Goal: Information Seeking & Learning: Learn about a topic

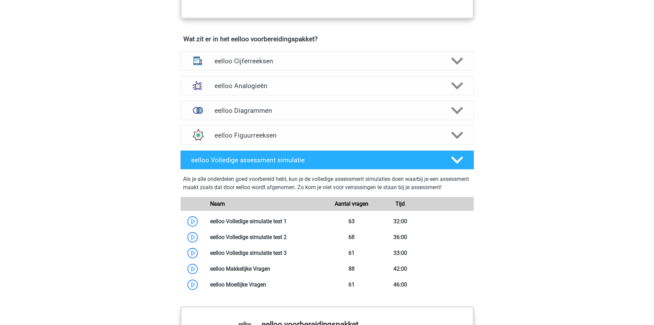
scroll to position [412, 0]
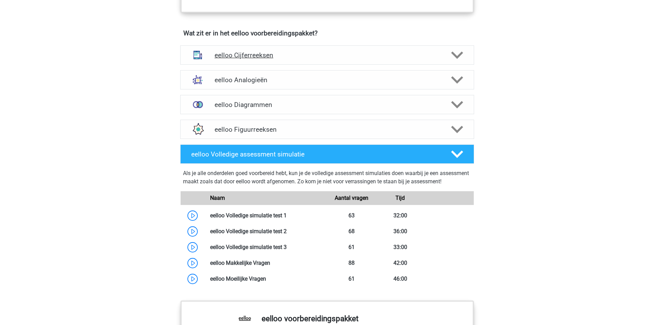
click at [297, 65] on div "eelloo Cijferreeksen" at bounding box center [327, 54] width 294 height 19
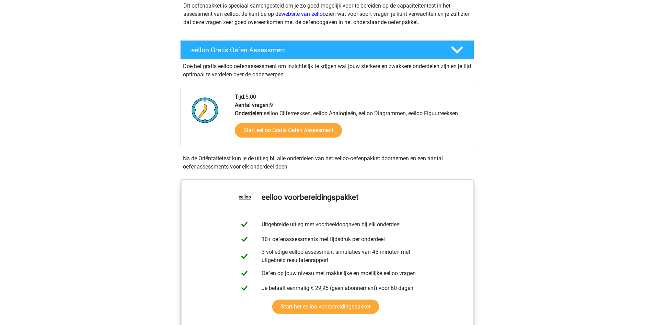
scroll to position [0, 0]
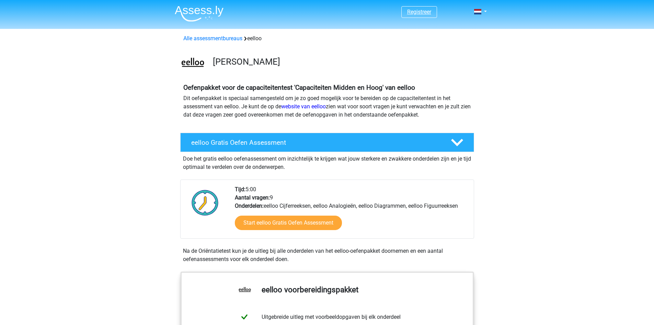
click at [417, 13] on link "Registreer" at bounding box center [419, 12] width 24 height 7
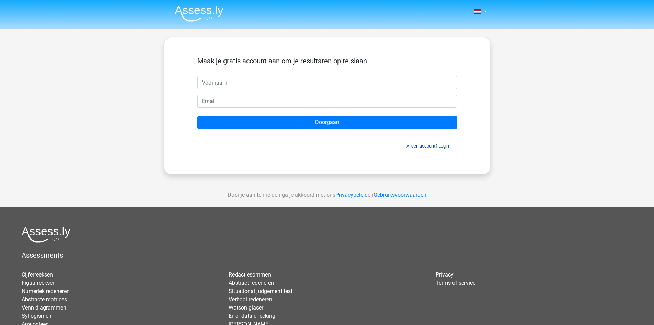
click at [434, 148] on link "Al een account? Login" at bounding box center [428, 145] width 43 height 5
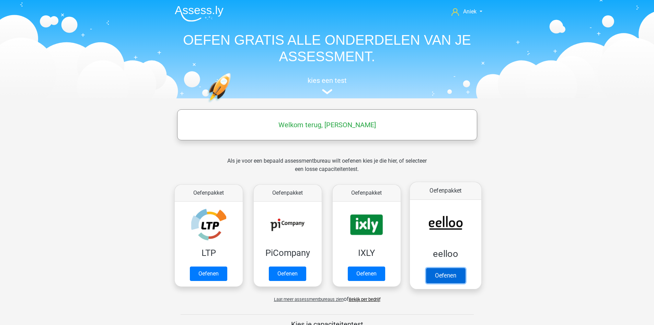
click at [448, 268] on link "Oefenen" at bounding box center [445, 275] width 39 height 15
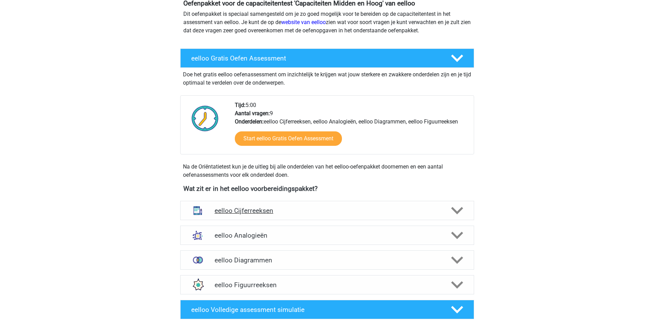
scroll to position [137, 0]
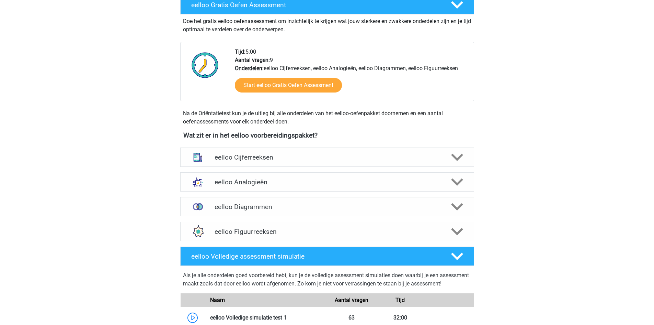
click at [251, 162] on div "eelloo Cijferreeksen" at bounding box center [327, 156] width 294 height 19
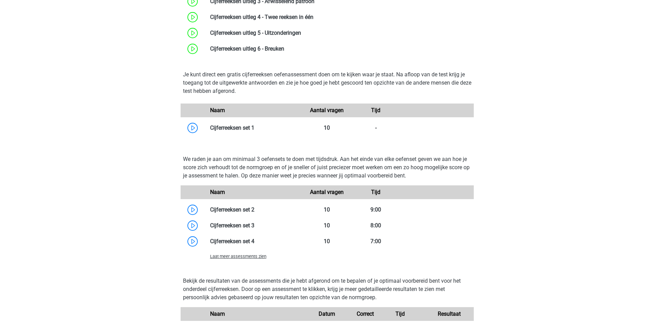
scroll to position [343, 0]
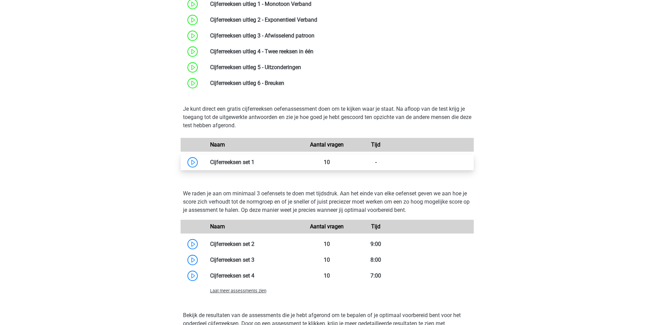
click at [255, 159] on link at bounding box center [255, 162] width 0 height 7
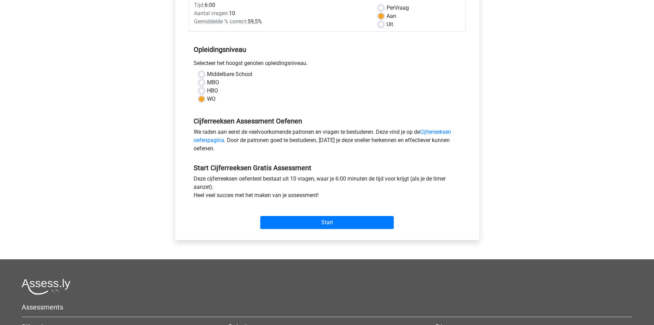
scroll to position [103, 0]
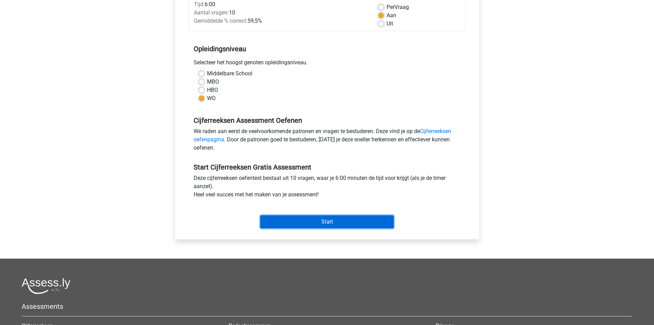
click at [295, 215] on input "Start" at bounding box center [327, 221] width 134 height 13
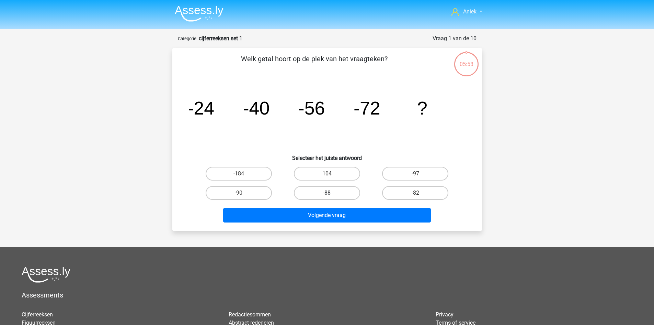
click at [345, 193] on label "-88" at bounding box center [327, 193] width 66 height 14
click at [331, 193] on input "-88" at bounding box center [329, 195] width 4 height 4
radio input "true"
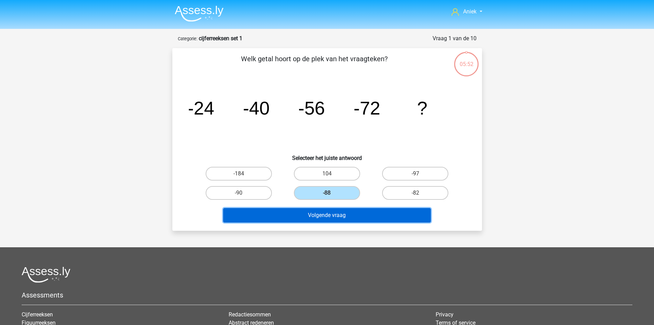
click at [348, 216] on button "Volgende vraag" at bounding box center [327, 215] width 208 height 14
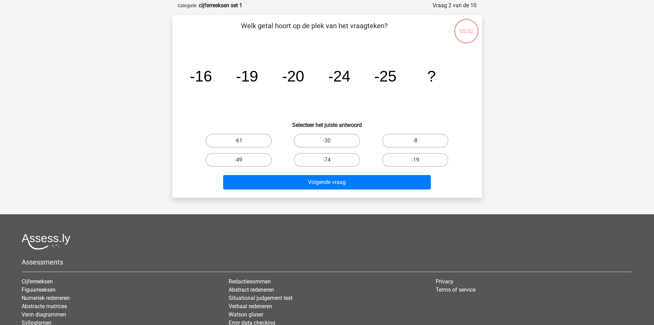
scroll to position [34, 0]
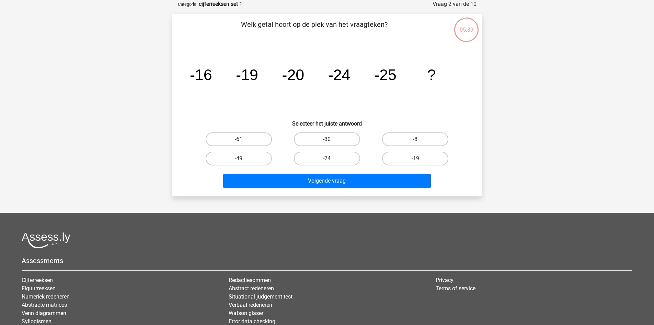
click at [339, 138] on label "-30" at bounding box center [327, 139] width 66 height 14
click at [331, 139] on input "-30" at bounding box center [329, 141] width 4 height 4
radio input "true"
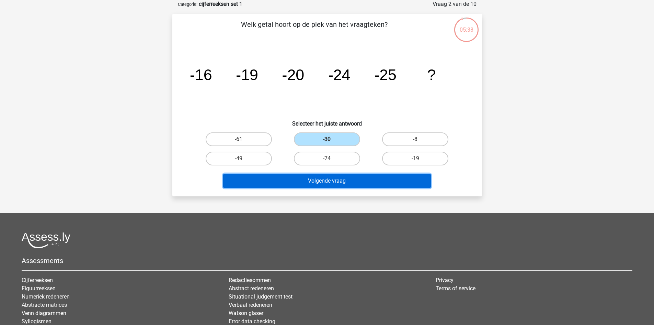
click at [341, 181] on button "Volgende vraag" at bounding box center [327, 180] width 208 height 14
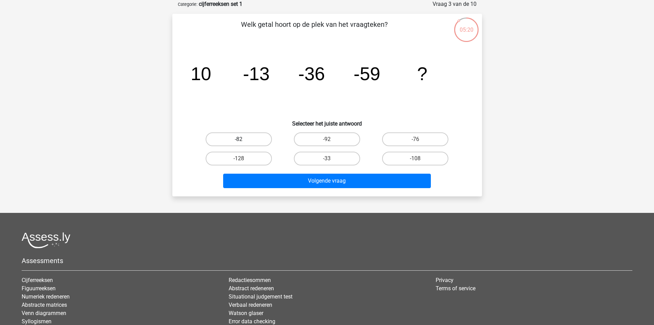
click at [251, 140] on label "-82" at bounding box center [239, 139] width 66 height 14
click at [243, 140] on input "-82" at bounding box center [241, 141] width 4 height 4
radio input "true"
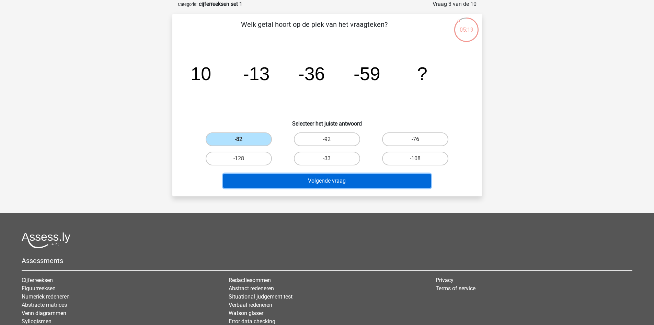
click at [327, 181] on button "Volgende vraag" at bounding box center [327, 180] width 208 height 14
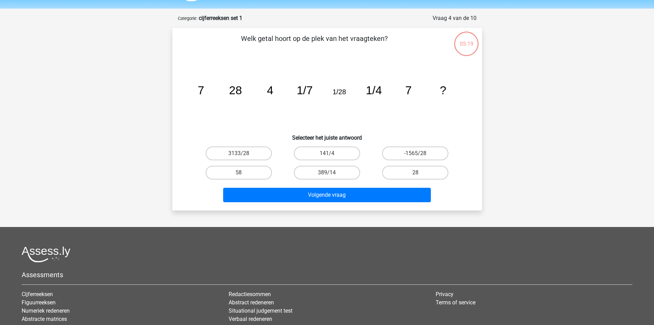
scroll to position [0, 0]
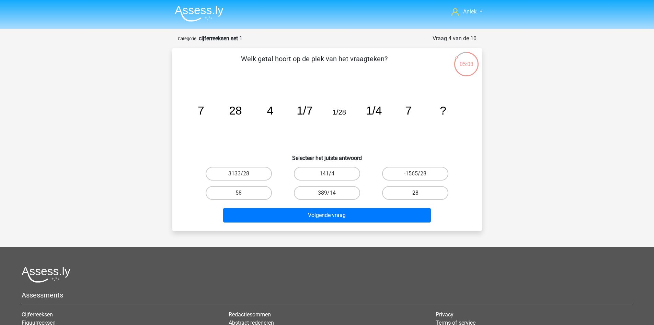
click at [394, 189] on label "28" at bounding box center [415, 193] width 66 height 14
click at [416, 193] on input "28" at bounding box center [418, 195] width 4 height 4
radio input "true"
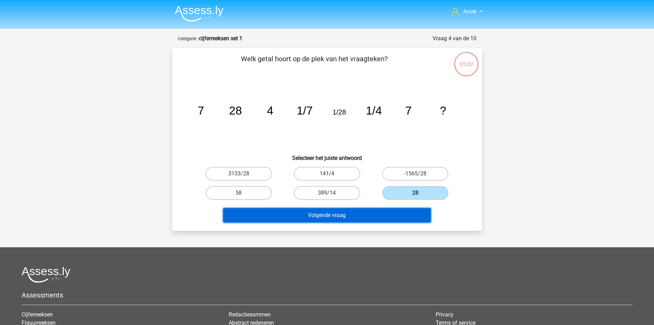
click at [369, 215] on button "Volgende vraag" at bounding box center [327, 215] width 208 height 14
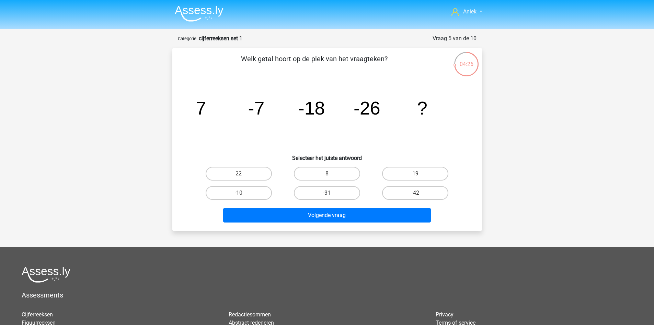
click at [332, 190] on label "-31" at bounding box center [327, 193] width 66 height 14
click at [331, 193] on input "-31" at bounding box center [329, 195] width 4 height 4
radio input "true"
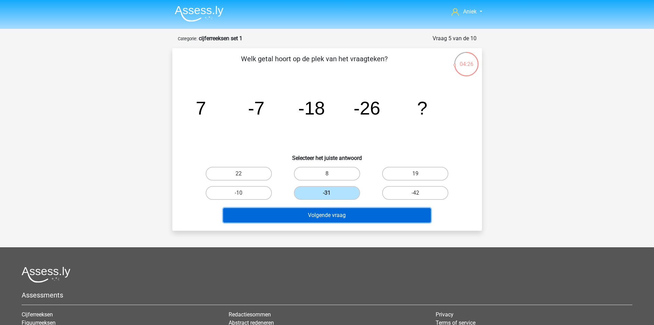
click at [341, 218] on button "Volgende vraag" at bounding box center [327, 215] width 208 height 14
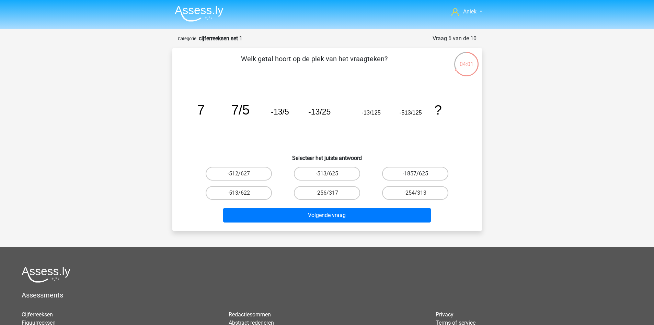
click at [410, 175] on label "-1857/625" at bounding box center [415, 174] width 66 height 14
click at [416, 175] on input "-1857/625" at bounding box center [418, 175] width 4 height 4
radio input "true"
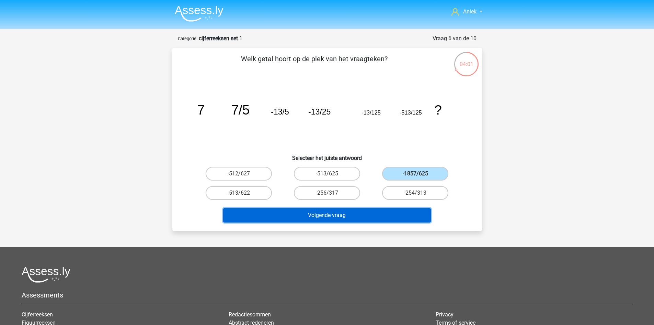
click at [399, 215] on button "Volgende vraag" at bounding box center [327, 215] width 208 height 14
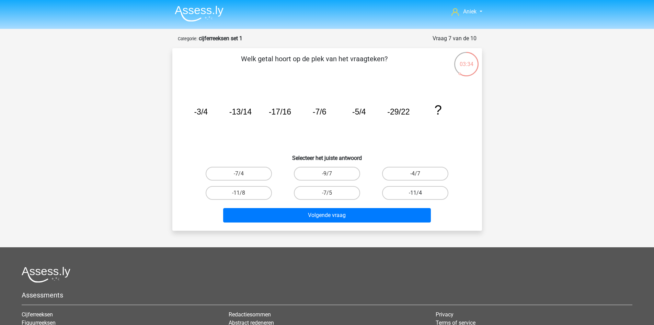
click at [402, 187] on label "-11/4" at bounding box center [415, 193] width 66 height 14
click at [416, 193] on input "-11/4" at bounding box center [418, 195] width 4 height 4
radio input "true"
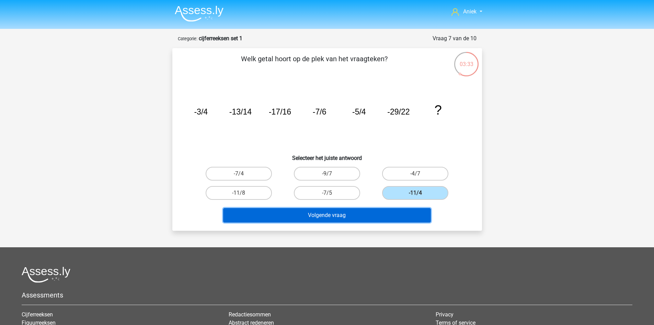
click at [407, 216] on button "Volgende vraag" at bounding box center [327, 215] width 208 height 14
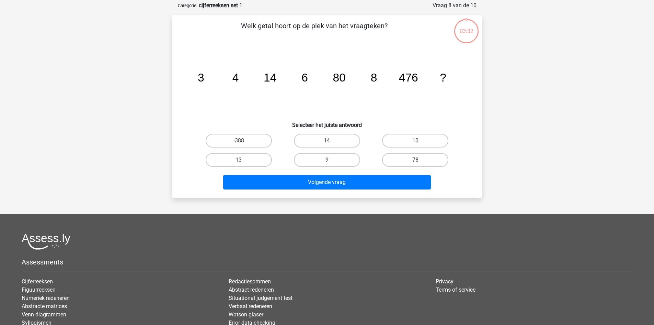
scroll to position [34, 0]
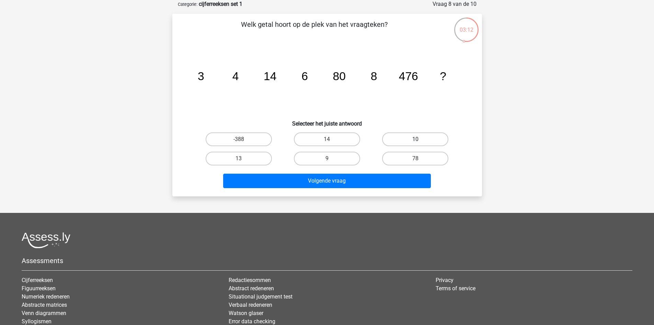
click at [386, 141] on label "10" at bounding box center [415, 139] width 66 height 14
click at [416, 141] on input "10" at bounding box center [418, 141] width 4 height 4
radio input "true"
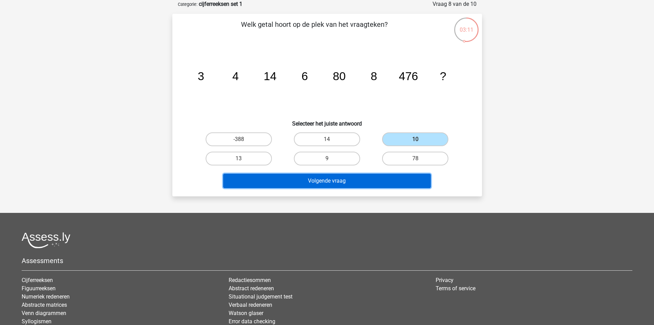
click at [372, 179] on button "Volgende vraag" at bounding box center [327, 180] width 208 height 14
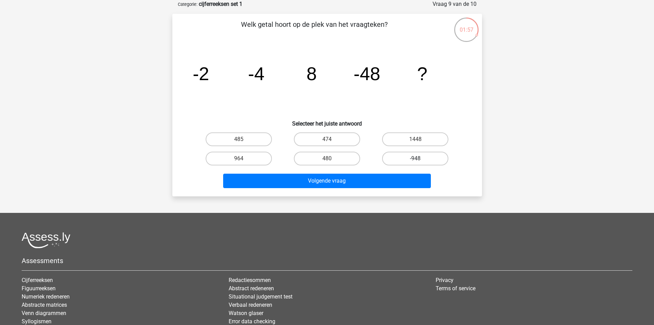
click at [419, 157] on label "-948" at bounding box center [415, 158] width 66 height 14
click at [419, 158] on input "-948" at bounding box center [418, 160] width 4 height 4
radio input "true"
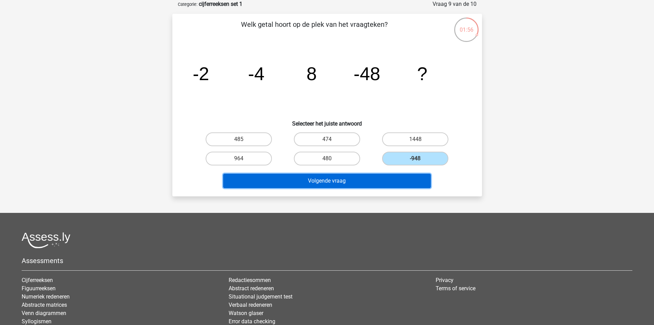
click at [382, 183] on button "Volgende vraag" at bounding box center [327, 180] width 208 height 14
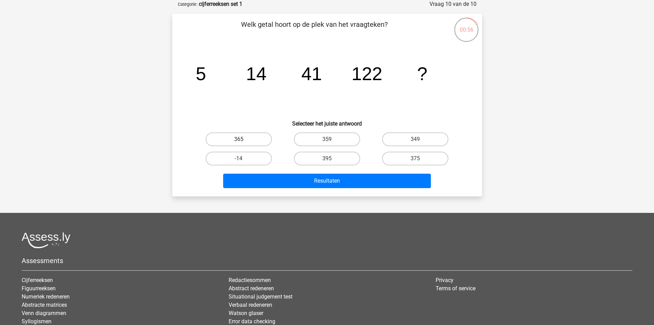
click at [253, 134] on label "365" at bounding box center [239, 139] width 66 height 14
click at [243, 139] on input "365" at bounding box center [241, 141] width 4 height 4
radio input "true"
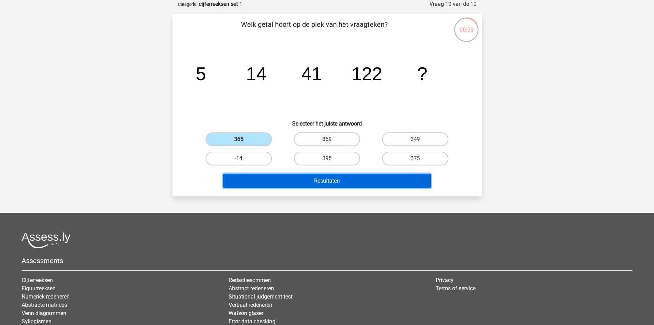
click at [296, 176] on button "Resultaten" at bounding box center [327, 180] width 208 height 14
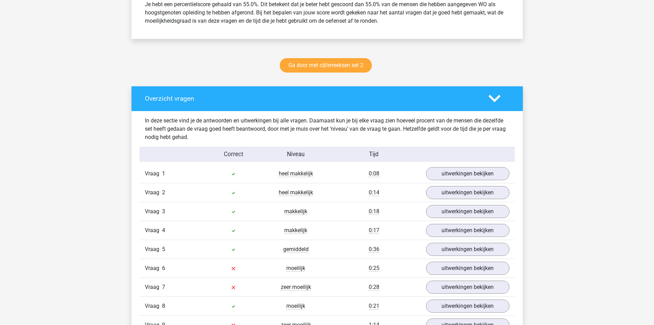
scroll to position [309, 0]
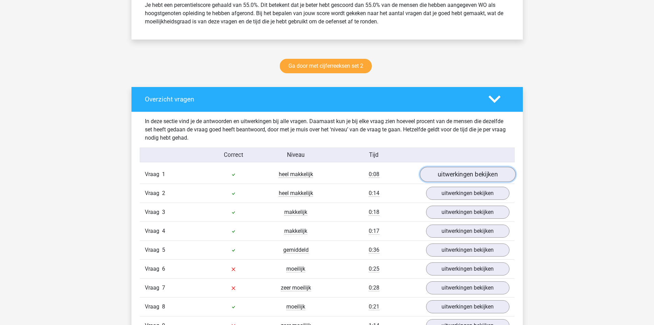
click at [464, 172] on link "uitwerkingen bekijken" at bounding box center [468, 174] width 96 height 15
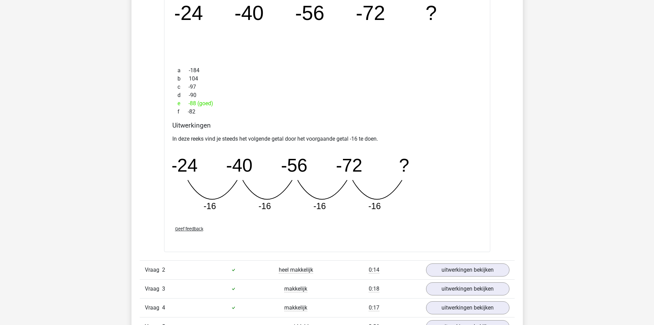
scroll to position [653, 0]
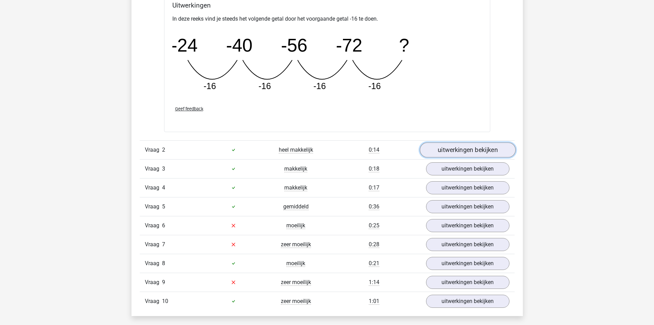
click at [437, 153] on link "uitwerkingen bekijken" at bounding box center [468, 149] width 96 height 15
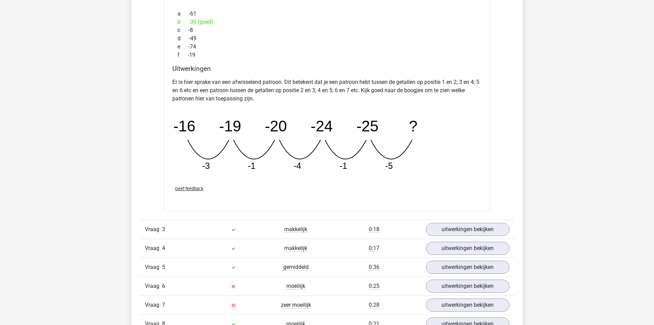
scroll to position [927, 0]
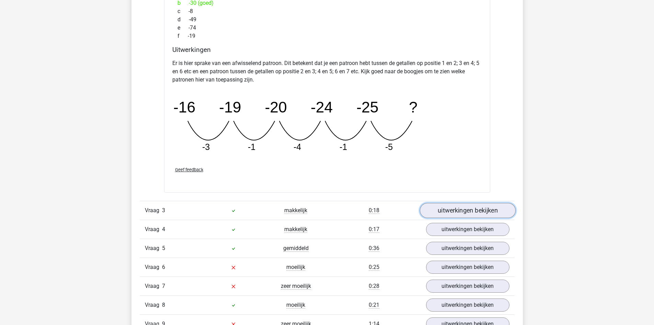
click at [438, 205] on link "uitwerkingen bekijken" at bounding box center [468, 210] width 96 height 15
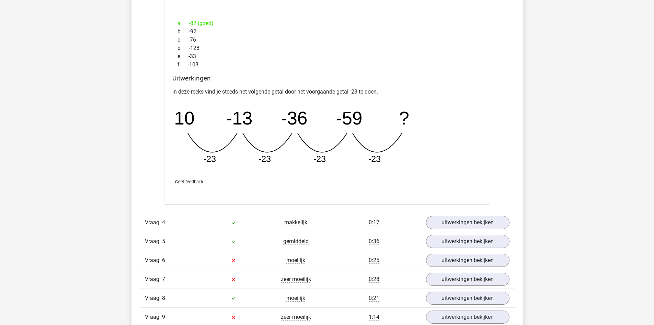
scroll to position [1236, 0]
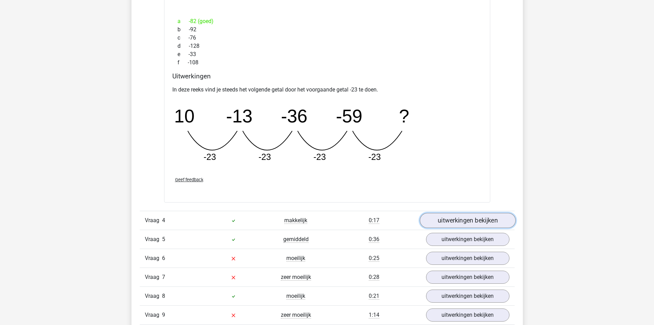
click at [449, 215] on link "uitwerkingen bekijken" at bounding box center [468, 220] width 96 height 15
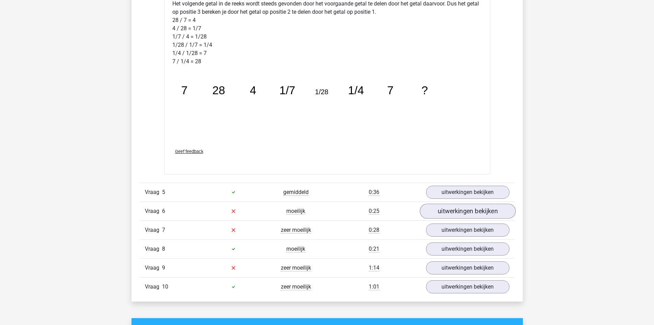
scroll to position [1683, 0]
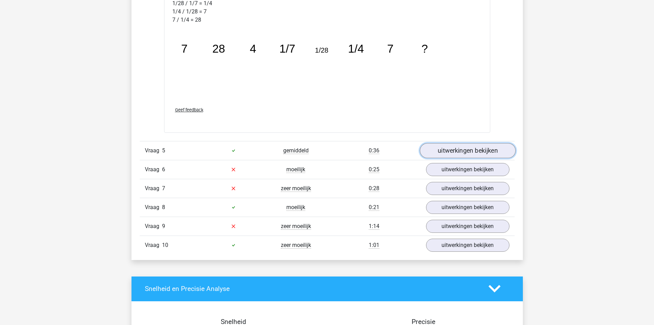
click at [482, 155] on link "uitwerkingen bekijken" at bounding box center [468, 150] width 96 height 15
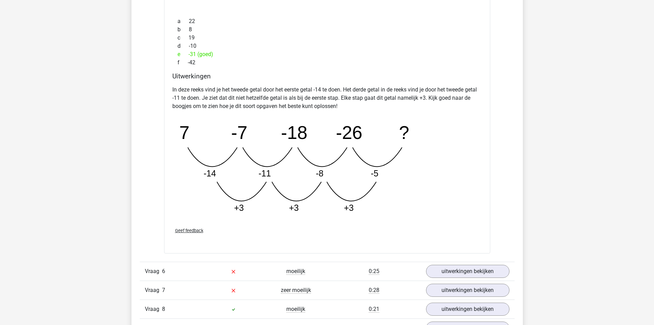
scroll to position [1958, 0]
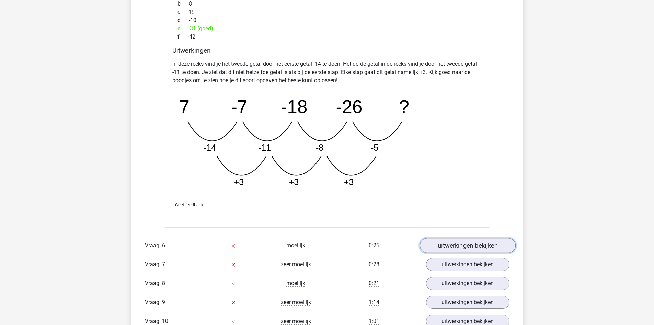
click at [462, 247] on link "uitwerkingen bekijken" at bounding box center [468, 245] width 96 height 15
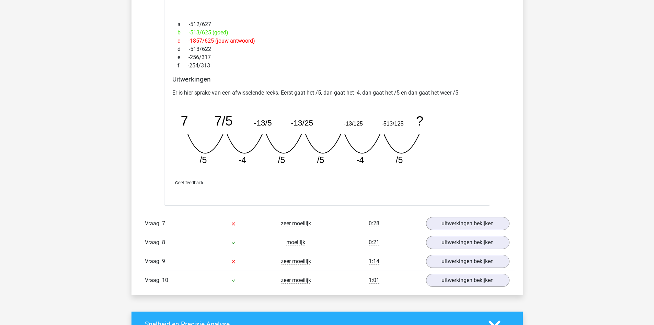
scroll to position [2301, 0]
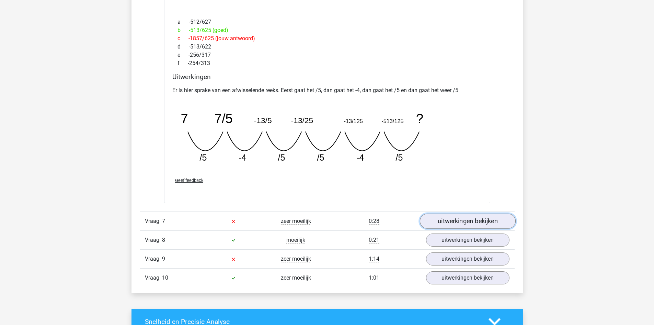
click at [446, 218] on link "uitwerkingen bekijken" at bounding box center [468, 220] width 96 height 15
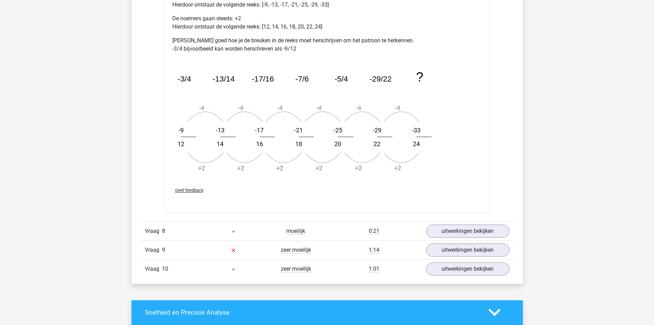
scroll to position [2782, 0]
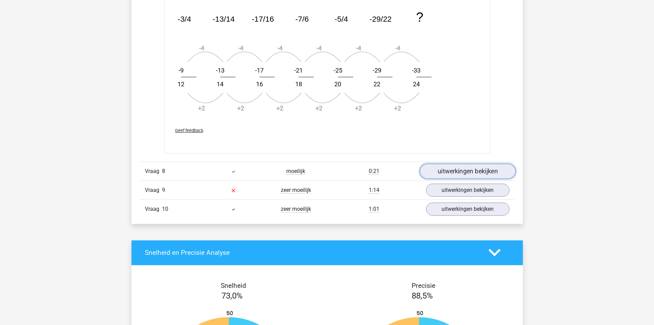
click at [473, 173] on link "uitwerkingen bekijken" at bounding box center [468, 170] width 96 height 15
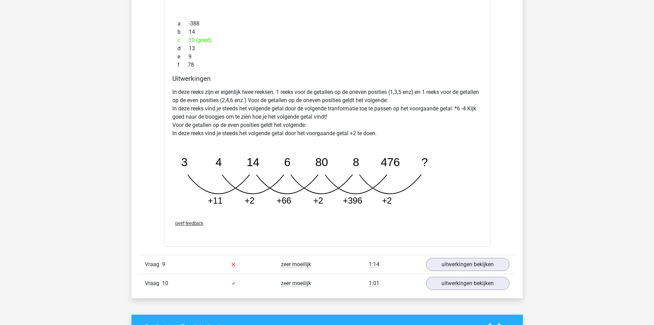
scroll to position [3057, 0]
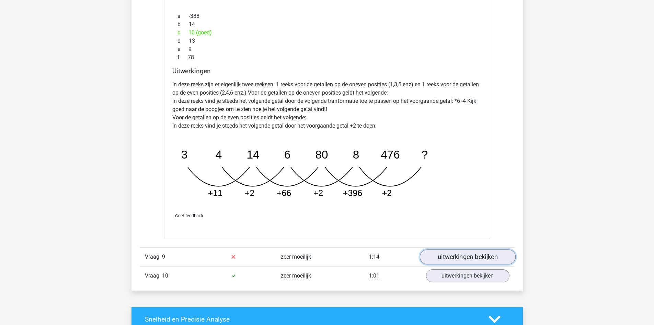
click at [461, 254] on link "uitwerkingen bekijken" at bounding box center [468, 256] width 96 height 15
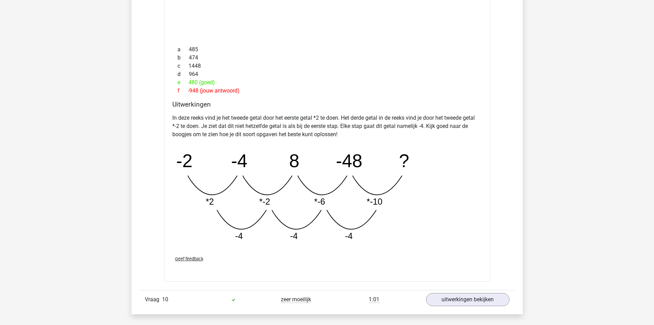
scroll to position [3400, 0]
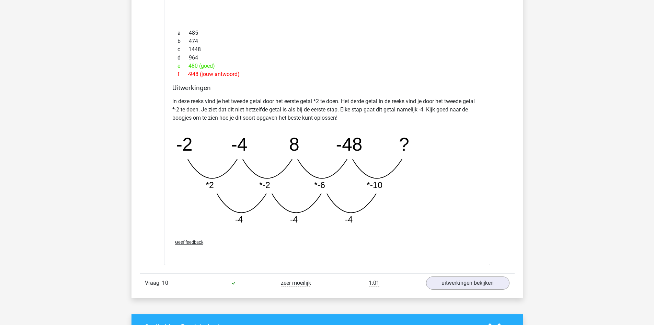
click at [260, 278] on div "Vraag 10 zeer moeilijk 1:01 uitwerkingen bekijken" at bounding box center [327, 282] width 375 height 19
click at [476, 281] on link "uitwerkingen bekijken" at bounding box center [468, 282] width 96 height 15
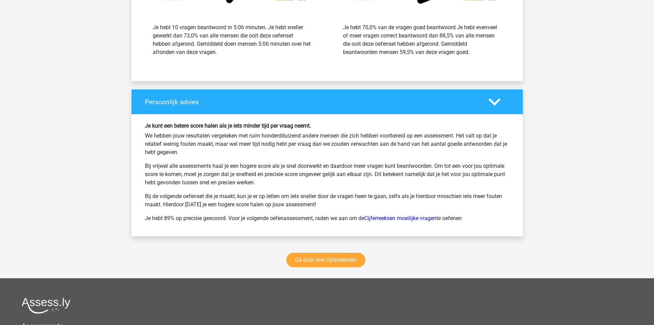
scroll to position [4225, 0]
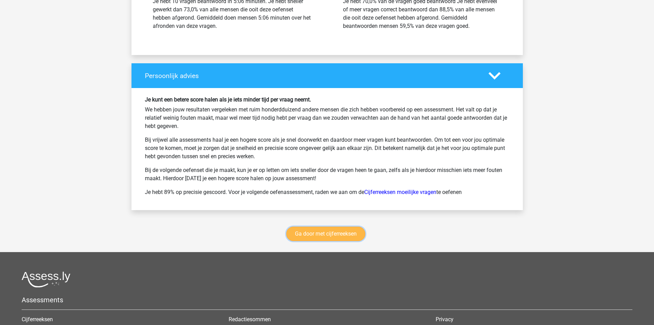
click at [347, 234] on link "Ga door met cijferreeksen" at bounding box center [325, 233] width 79 height 14
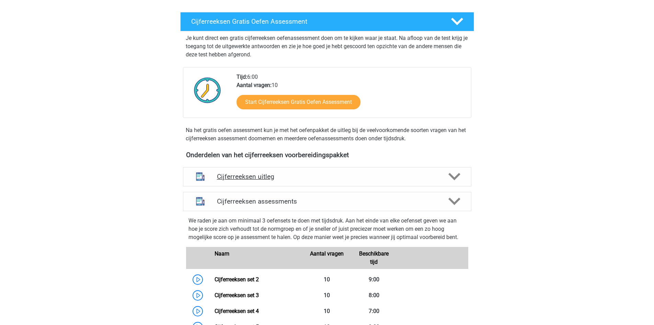
scroll to position [272, 0]
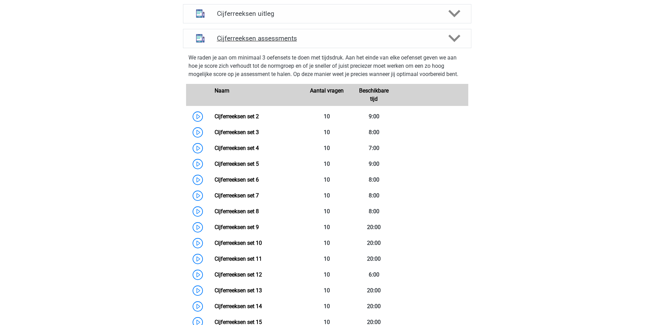
click at [312, 42] on h4 "Cijferreeksen assessments" at bounding box center [327, 38] width 221 height 8
click at [307, 18] on h4 "Cijferreeksen uitleg" at bounding box center [327, 14] width 221 height 8
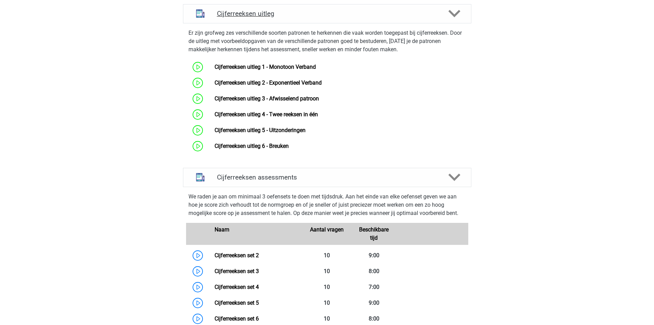
click at [307, 18] on h4 "Cijferreeksen uitleg" at bounding box center [327, 14] width 221 height 8
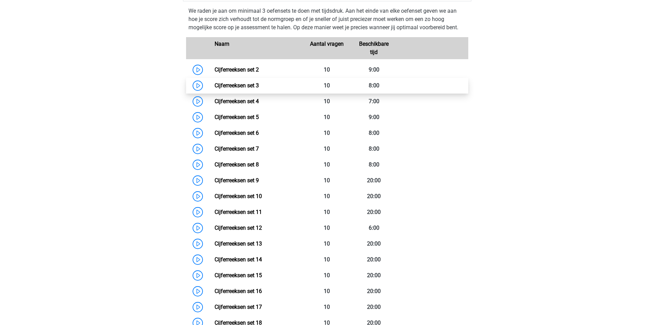
scroll to position [307, 0]
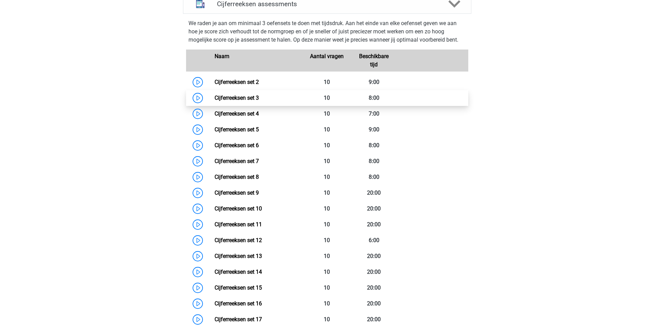
click at [215, 101] on link "Cijferreeksen set 3" at bounding box center [237, 97] width 44 height 7
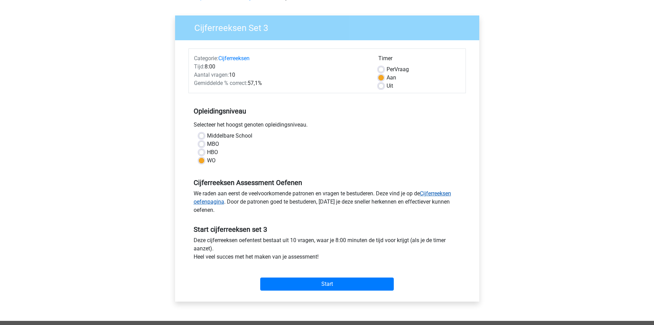
scroll to position [137, 0]
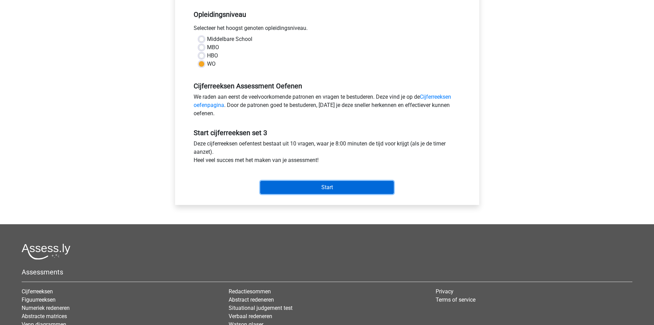
click at [335, 188] on input "Start" at bounding box center [327, 187] width 134 height 13
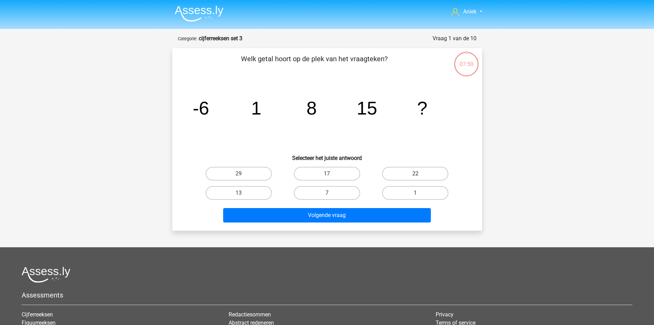
click at [402, 176] on label "22" at bounding box center [415, 174] width 66 height 14
click at [416, 176] on input "22" at bounding box center [418, 175] width 4 height 4
radio input "true"
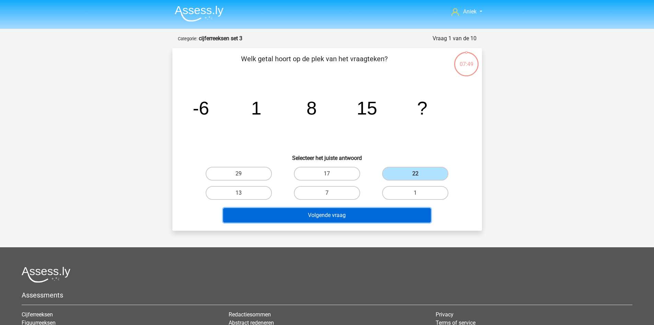
click at [387, 215] on button "Volgende vraag" at bounding box center [327, 215] width 208 height 14
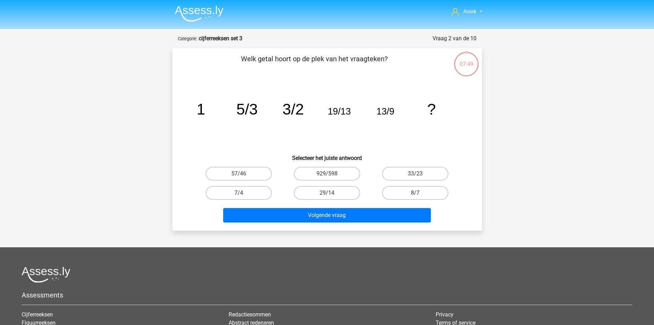
scroll to position [34, 0]
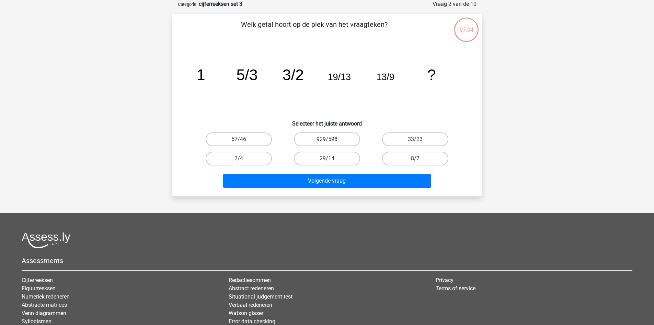
click at [388, 157] on label "8/7" at bounding box center [415, 158] width 66 height 14
click at [416, 158] on input "8/7" at bounding box center [418, 160] width 4 height 4
radio input "true"
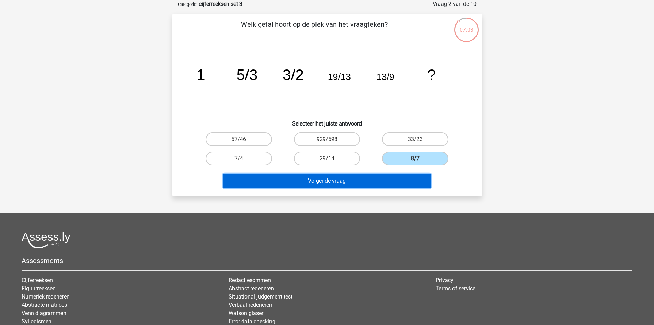
click at [382, 175] on button "Volgende vraag" at bounding box center [327, 180] width 208 height 14
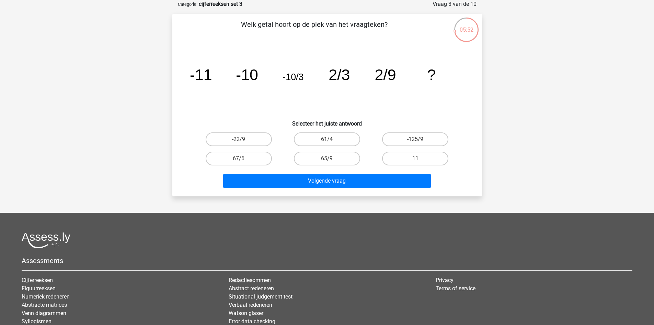
click at [329, 160] on input "65/9" at bounding box center [329, 160] width 4 height 4
radio input "true"
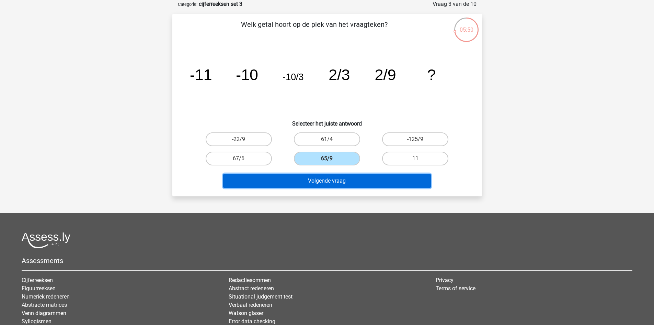
click at [335, 178] on button "Volgende vraag" at bounding box center [327, 180] width 208 height 14
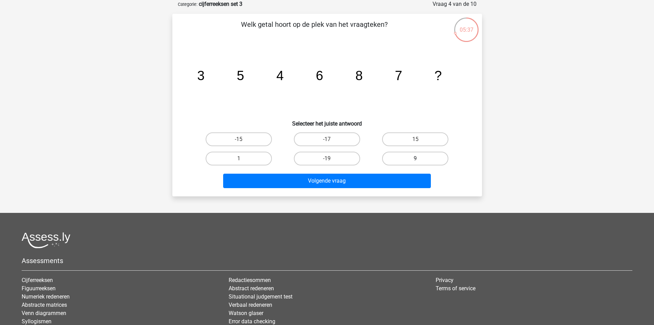
click at [422, 165] on label "9" at bounding box center [415, 158] width 66 height 14
click at [420, 163] on input "9" at bounding box center [418, 160] width 4 height 4
radio input "true"
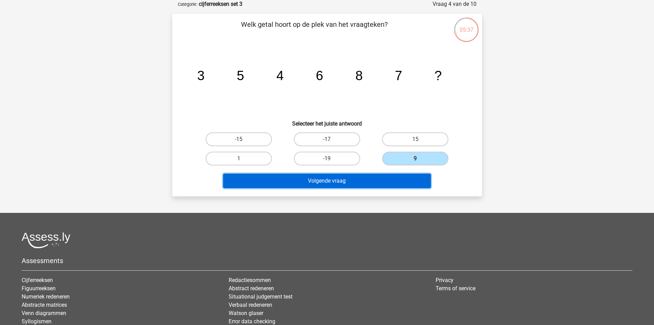
click at [416, 175] on button "Volgende vraag" at bounding box center [327, 180] width 208 height 14
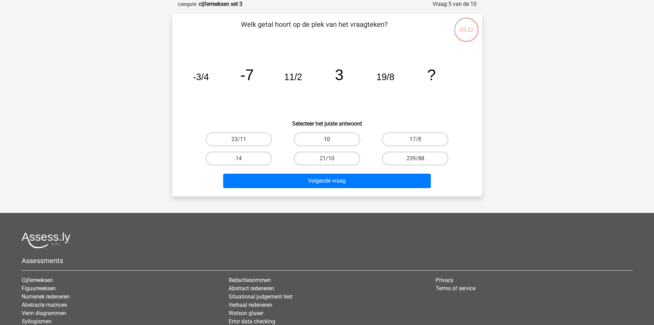
click at [328, 144] on label "10" at bounding box center [327, 139] width 66 height 14
click at [328, 144] on input "10" at bounding box center [329, 141] width 4 height 4
radio input "true"
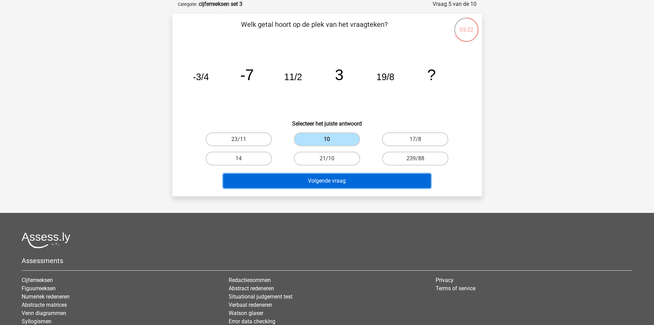
click at [320, 177] on button "Volgende vraag" at bounding box center [327, 180] width 208 height 14
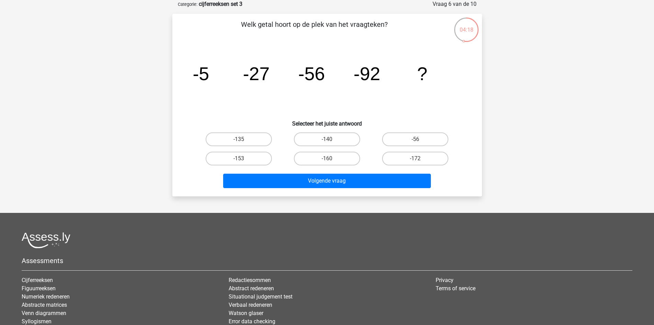
click at [241, 143] on input "-135" at bounding box center [241, 141] width 4 height 4
radio input "true"
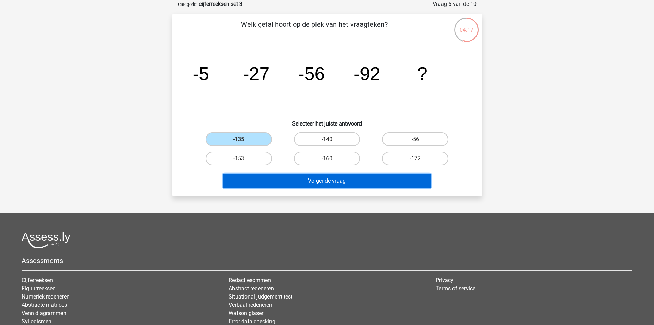
click at [296, 180] on button "Volgende vraag" at bounding box center [327, 180] width 208 height 14
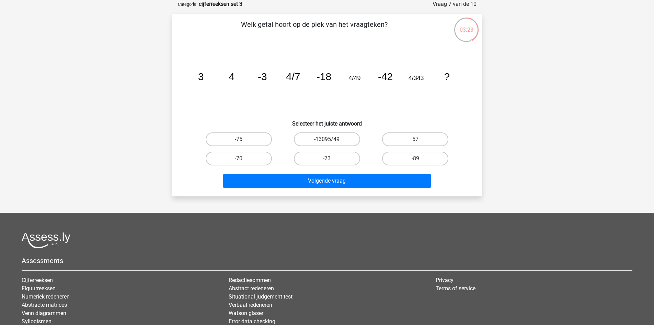
click at [253, 134] on label "-75" at bounding box center [239, 139] width 66 height 14
click at [243, 139] on input "-75" at bounding box center [241, 141] width 4 height 4
radio input "true"
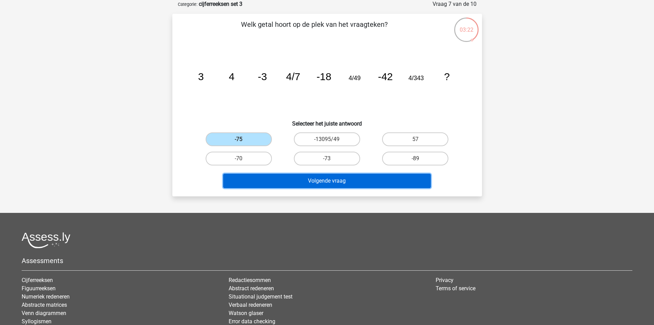
click at [308, 175] on button "Volgende vraag" at bounding box center [327, 180] width 208 height 14
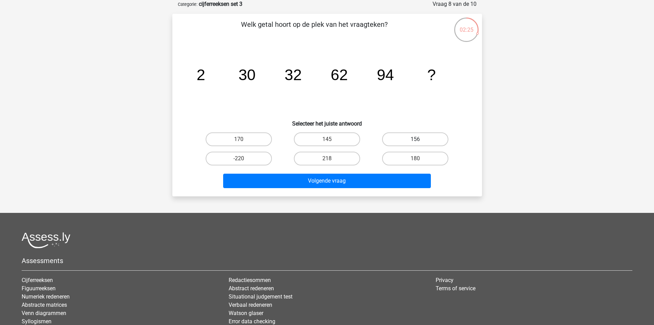
click at [411, 134] on label "156" at bounding box center [415, 139] width 66 height 14
click at [416, 139] on input "156" at bounding box center [418, 141] width 4 height 4
radio input "true"
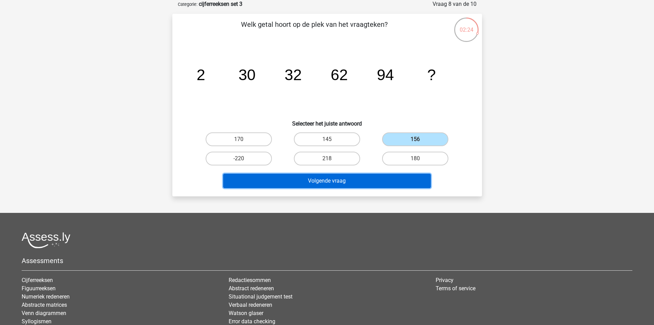
click at [372, 182] on button "Volgende vraag" at bounding box center [327, 180] width 208 height 14
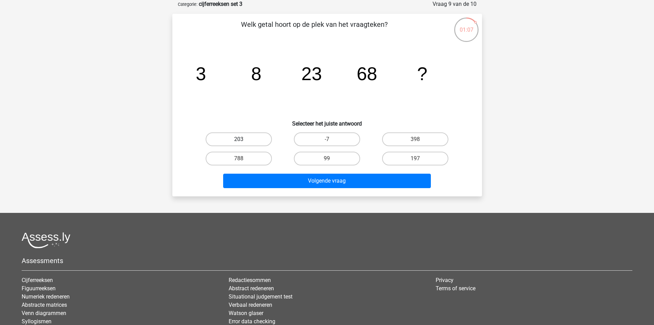
click at [227, 137] on label "203" at bounding box center [239, 139] width 66 height 14
click at [239, 139] on input "203" at bounding box center [241, 141] width 4 height 4
radio input "true"
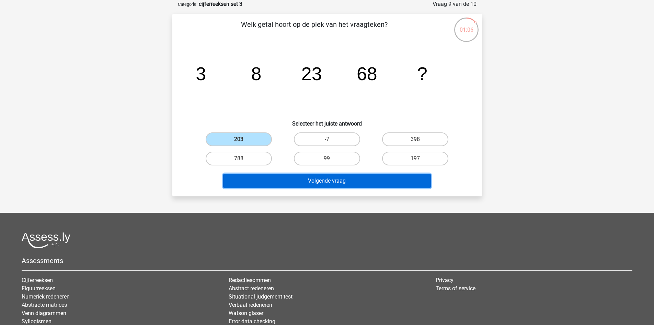
click at [266, 178] on button "Volgende vraag" at bounding box center [327, 180] width 208 height 14
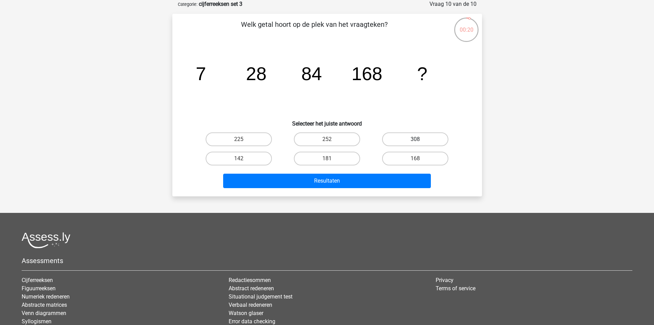
click at [398, 142] on label "308" at bounding box center [415, 139] width 66 height 14
click at [416, 142] on input "308" at bounding box center [418, 141] width 4 height 4
radio input "true"
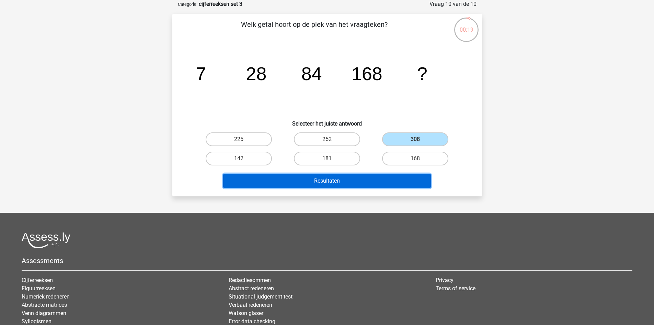
click at [389, 184] on button "Resultaten" at bounding box center [327, 180] width 208 height 14
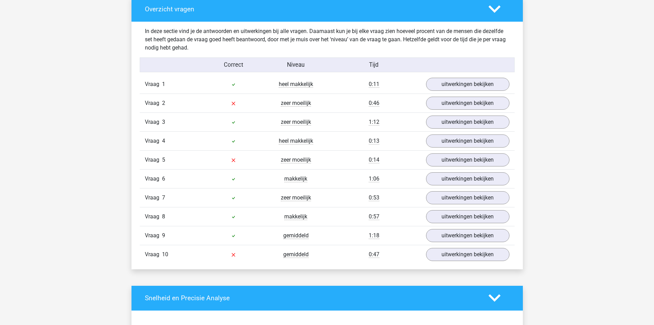
scroll to position [378, 0]
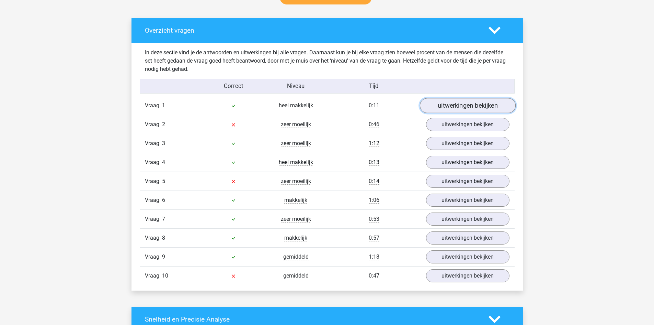
click at [474, 108] on link "uitwerkingen bekijken" at bounding box center [468, 105] width 96 height 15
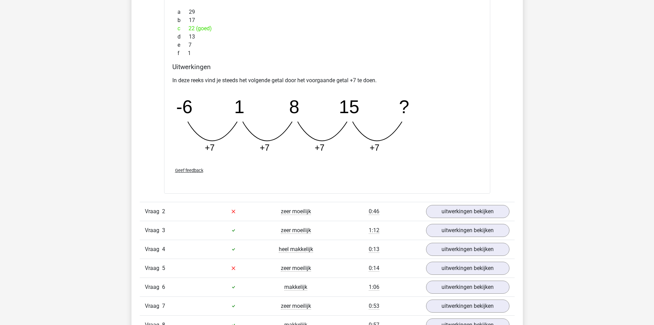
scroll to position [653, 0]
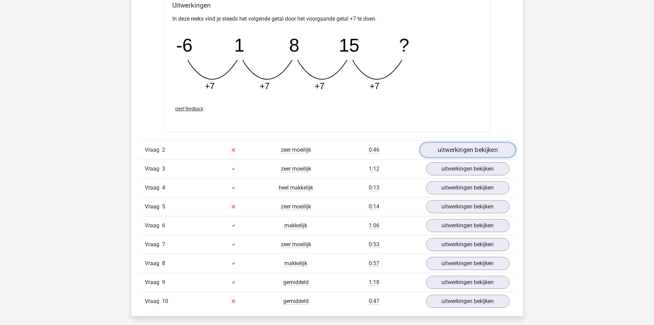
click at [498, 151] on link "uitwerkingen bekijken" at bounding box center [468, 149] width 96 height 15
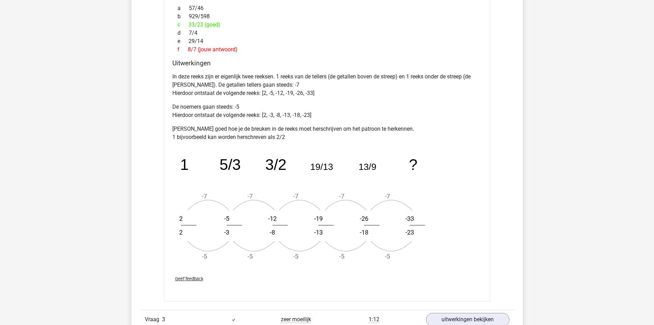
scroll to position [996, 0]
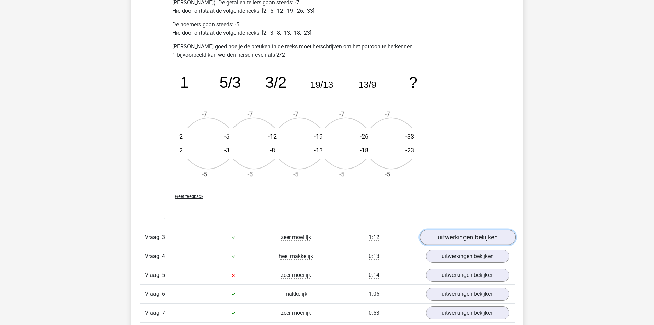
click at [457, 239] on link "uitwerkingen bekijken" at bounding box center [468, 236] width 96 height 15
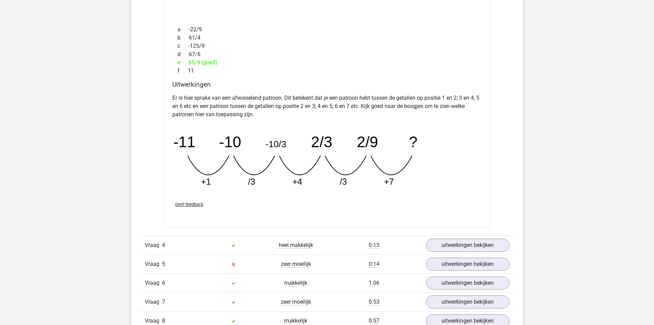
scroll to position [1340, 0]
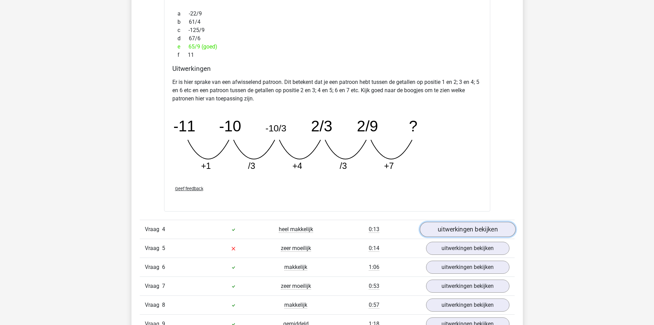
click at [477, 228] on link "uitwerkingen bekijken" at bounding box center [468, 229] width 96 height 15
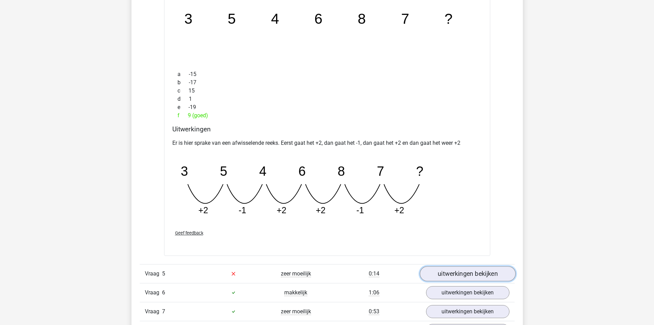
click at [486, 270] on link "uitwerkingen bekijken" at bounding box center [468, 273] width 96 height 15
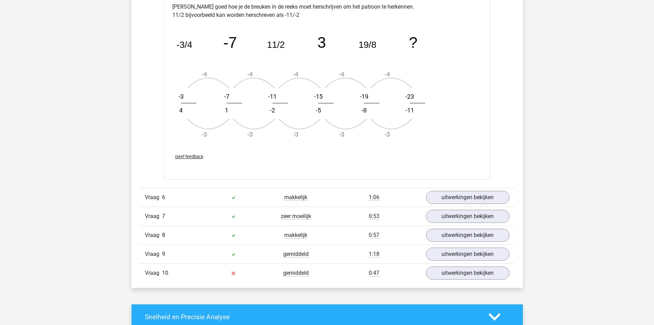
scroll to position [2129, 0]
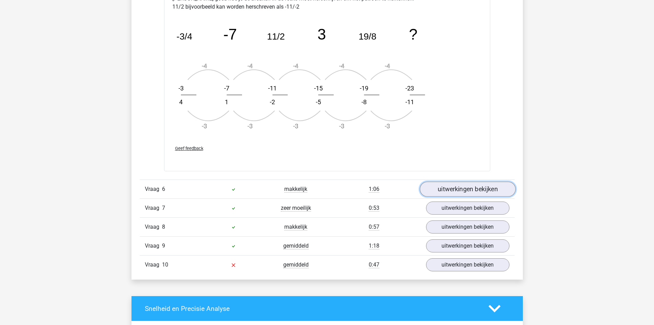
click at [449, 192] on link "uitwerkingen bekijken" at bounding box center [468, 189] width 96 height 15
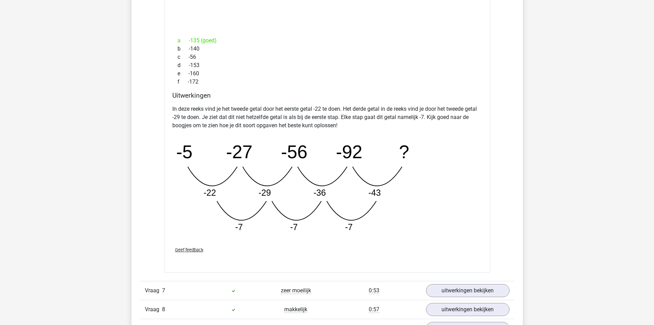
scroll to position [2439, 0]
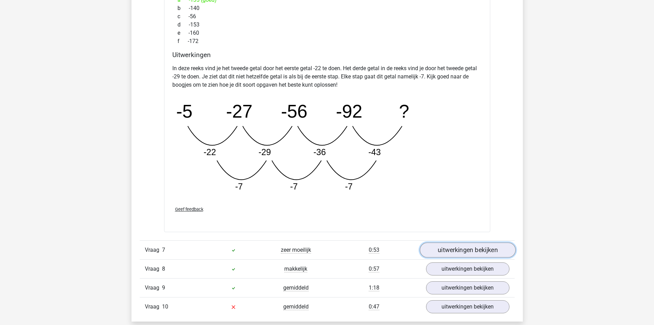
click at [462, 245] on link "uitwerkingen bekijken" at bounding box center [468, 249] width 96 height 15
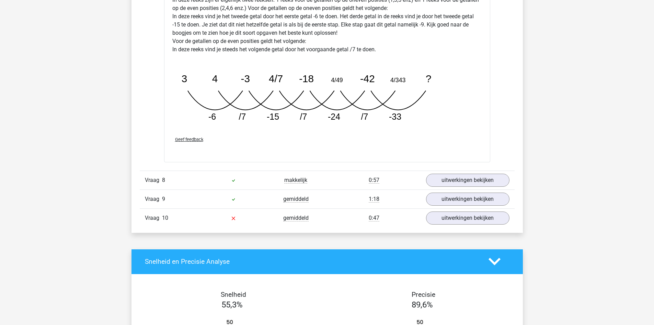
scroll to position [2885, 0]
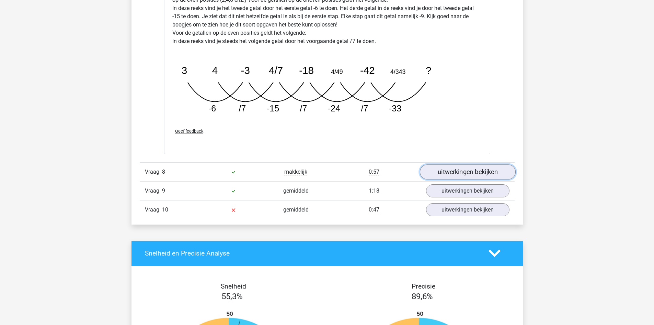
click at [473, 177] on link "uitwerkingen bekijken" at bounding box center [468, 171] width 96 height 15
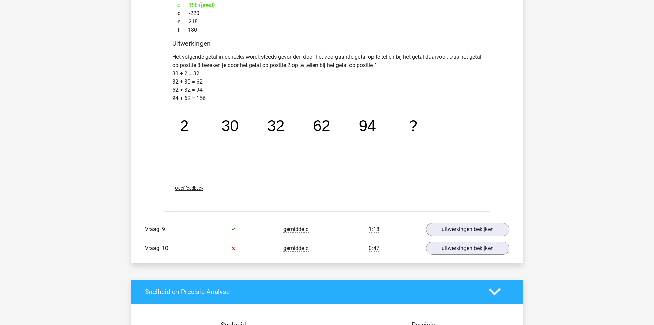
scroll to position [3229, 0]
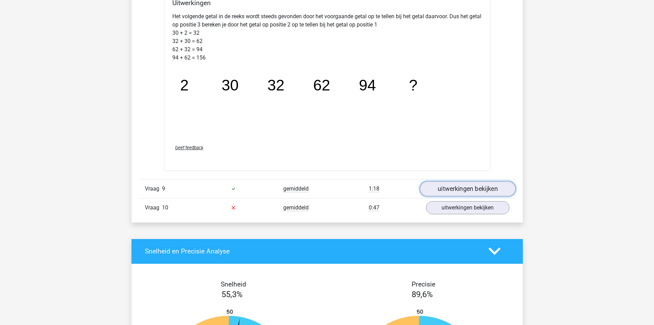
click at [467, 186] on link "uitwerkingen bekijken" at bounding box center [468, 188] width 96 height 15
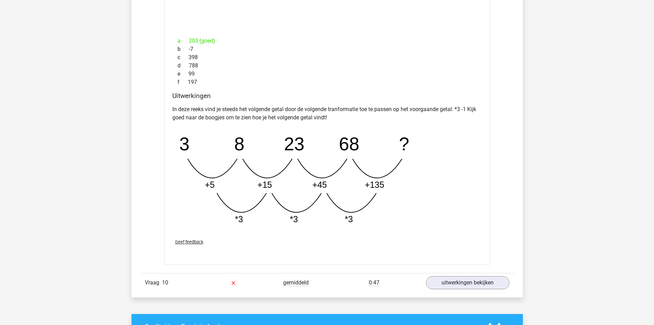
scroll to position [3503, 0]
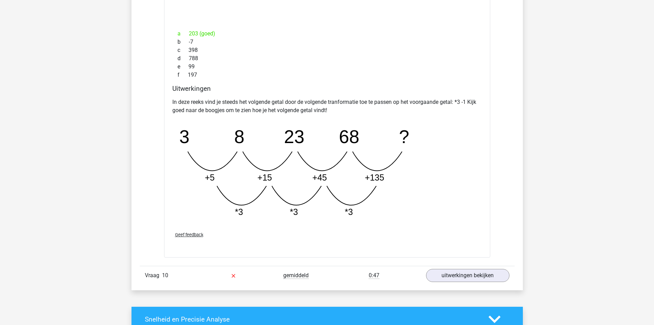
click at [336, 273] on div "0:47" at bounding box center [374, 275] width 94 height 8
click at [481, 275] on link "uitwerkingen bekijken" at bounding box center [468, 275] width 96 height 15
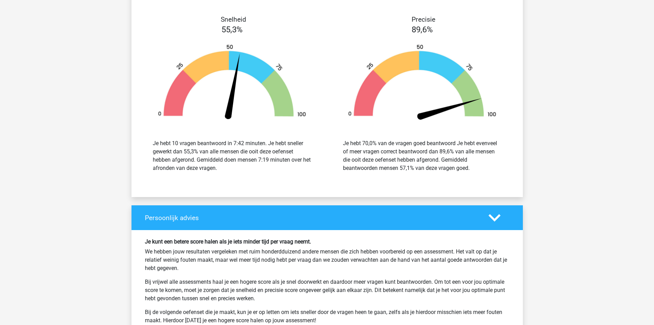
scroll to position [4190, 0]
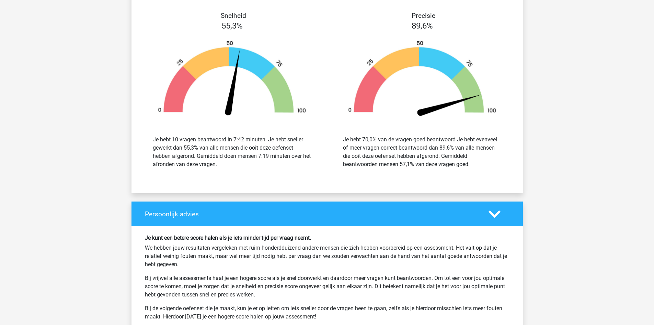
click at [433, 248] on p "We hebben jouw resultaten vergeleken met ruim honderdduizend andere mensen die …" at bounding box center [327, 256] width 365 height 25
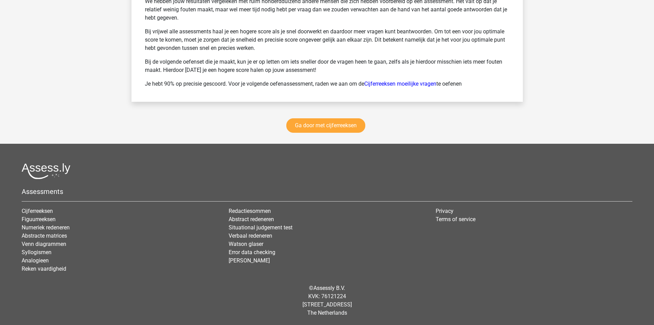
scroll to position [4437, 0]
drag, startPoint x: 442, startPoint y: 282, endPoint x: 435, endPoint y: 281, distance: 7.3
click at [442, 282] on div "© Assessly B.V. KVK: 76121224 Damrak 375, 1012 ZJ Amsterdam The Netherlands" at bounding box center [326, 300] width 621 height 44
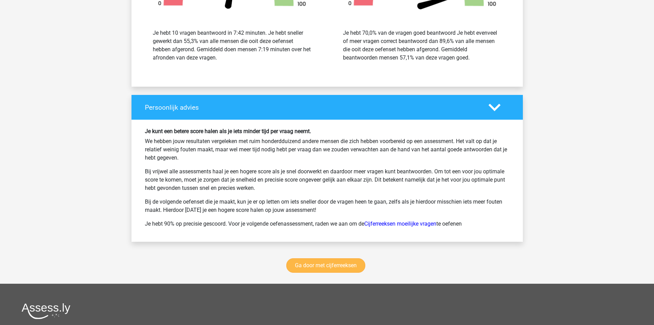
scroll to position [4299, 0]
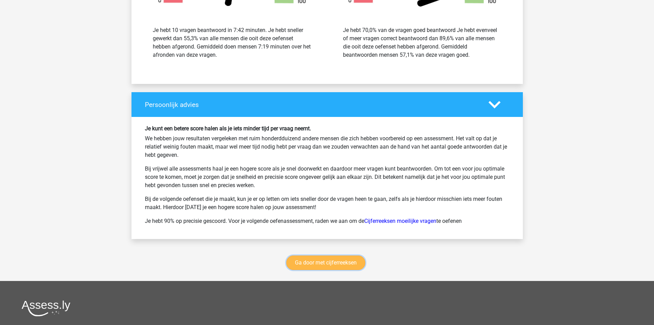
click at [342, 263] on link "Ga door met cijferreeksen" at bounding box center [325, 262] width 79 height 14
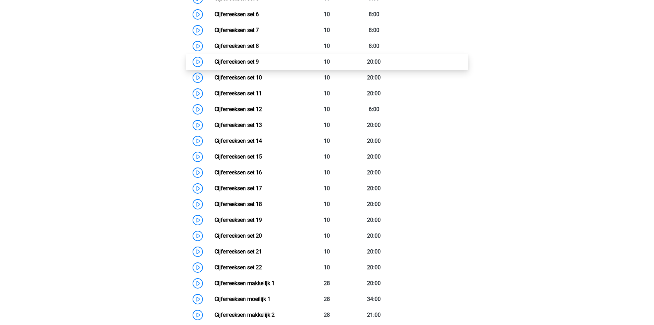
scroll to position [341, 0]
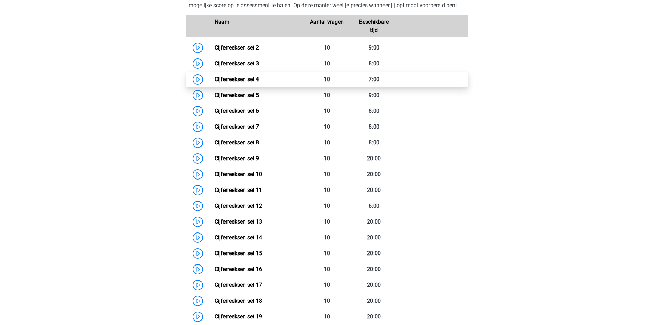
click at [215, 82] on link "Cijferreeksen set 4" at bounding box center [237, 79] width 44 height 7
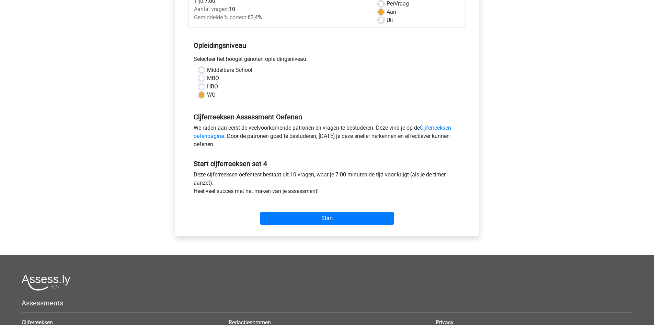
scroll to position [206, 0]
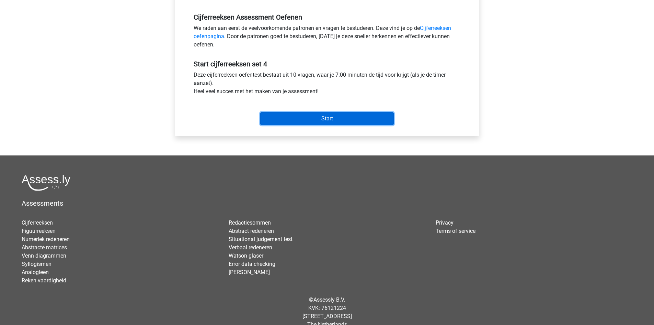
click at [345, 119] on input "Start" at bounding box center [327, 118] width 134 height 13
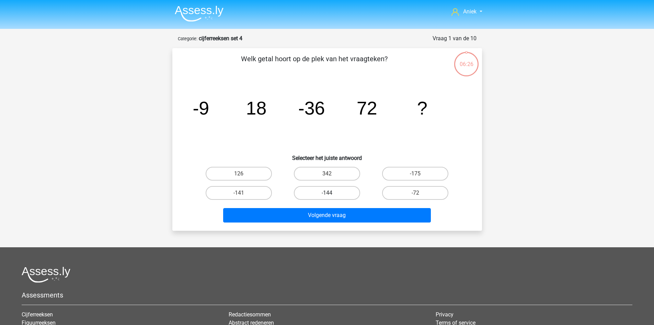
click at [337, 196] on label "-144" at bounding box center [327, 193] width 66 height 14
click at [331, 196] on input "-144" at bounding box center [329, 195] width 4 height 4
radio input "true"
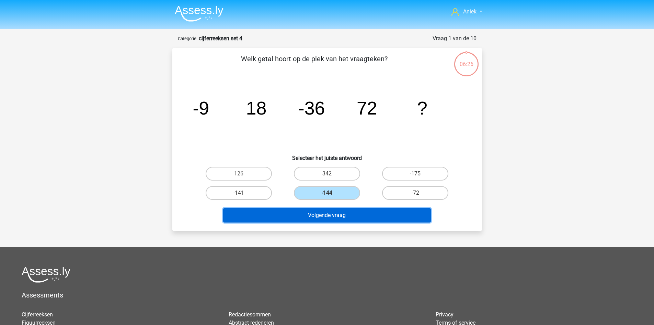
click at [329, 219] on button "Volgende vraag" at bounding box center [327, 215] width 208 height 14
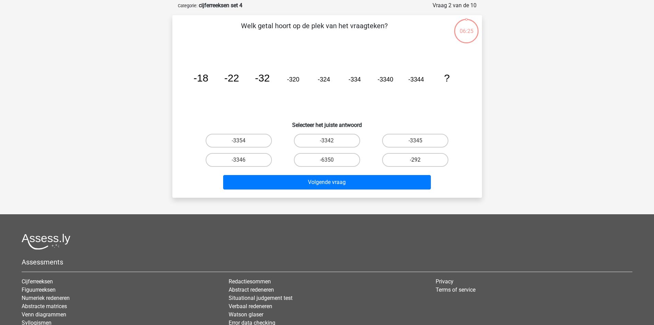
scroll to position [34, 0]
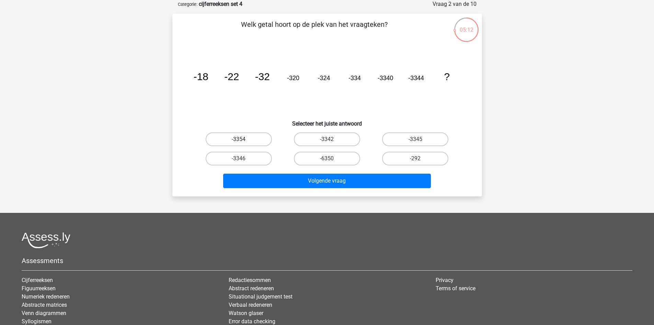
click at [252, 134] on label "-3354" at bounding box center [239, 139] width 66 height 14
click at [243, 139] on input "-3354" at bounding box center [241, 141] width 4 height 4
radio input "true"
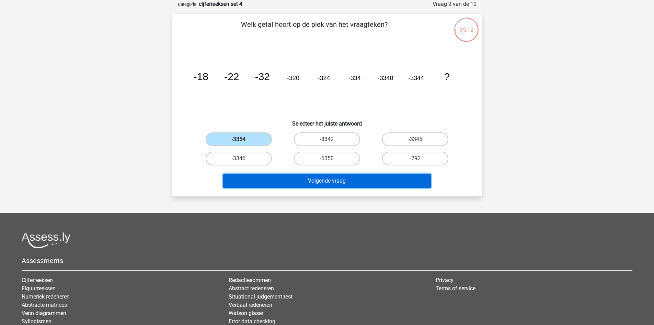
click at [280, 175] on button "Volgende vraag" at bounding box center [327, 180] width 208 height 14
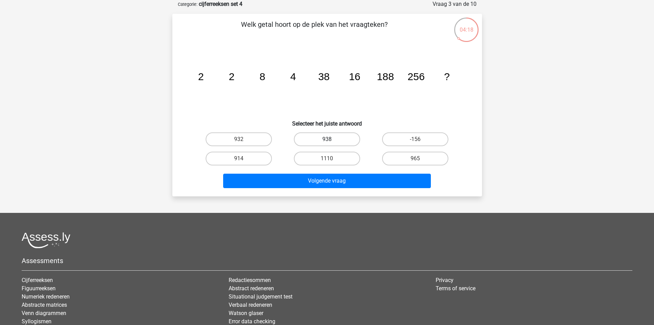
click at [311, 137] on label "938" at bounding box center [327, 139] width 66 height 14
click at [327, 139] on input "938" at bounding box center [329, 141] width 4 height 4
radio input "true"
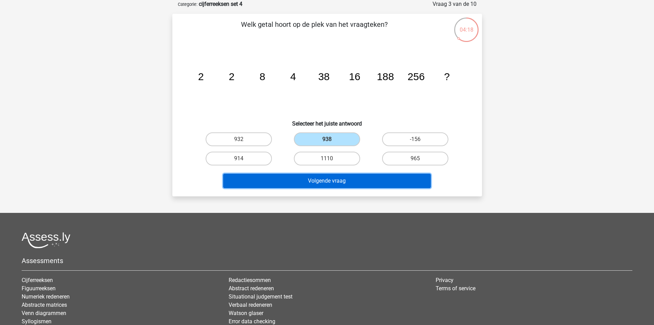
click at [329, 185] on button "Volgende vraag" at bounding box center [327, 180] width 208 height 14
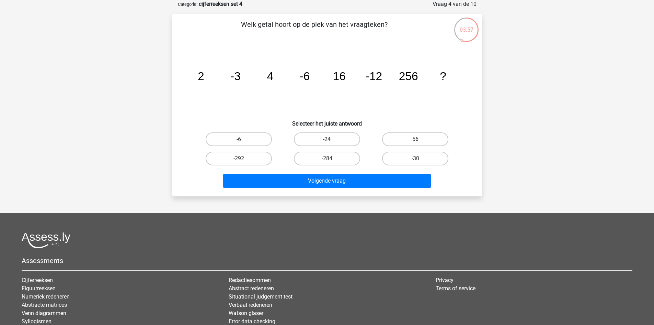
click at [319, 137] on label "-24" at bounding box center [327, 139] width 66 height 14
click at [327, 139] on input "-24" at bounding box center [329, 141] width 4 height 4
radio input "true"
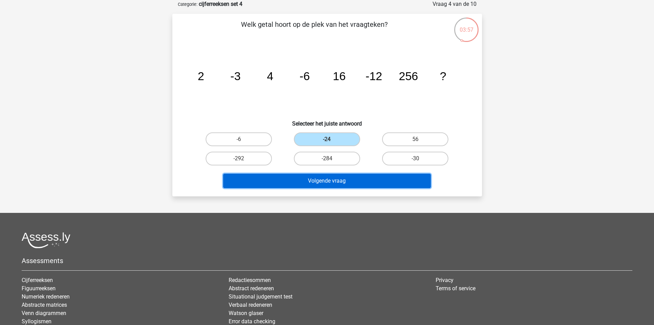
click at [351, 179] on button "Volgende vraag" at bounding box center [327, 180] width 208 height 14
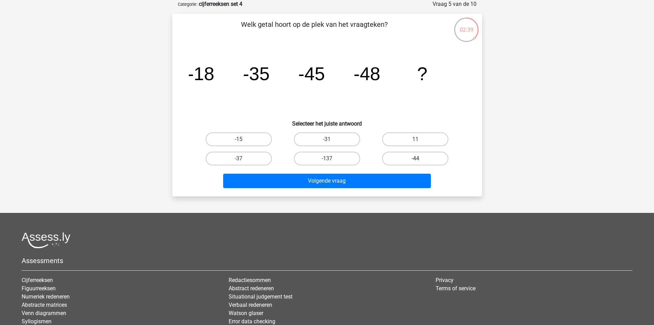
click at [416, 164] on div "-44" at bounding box center [415, 158] width 88 height 19
click at [416, 162] on input "-44" at bounding box center [418, 160] width 4 height 4
radio input "true"
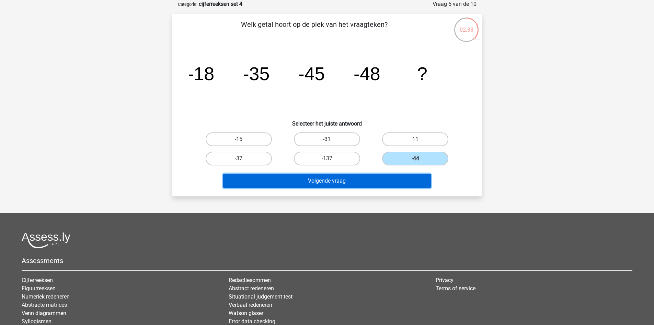
click at [409, 175] on button "Volgende vraag" at bounding box center [327, 180] width 208 height 14
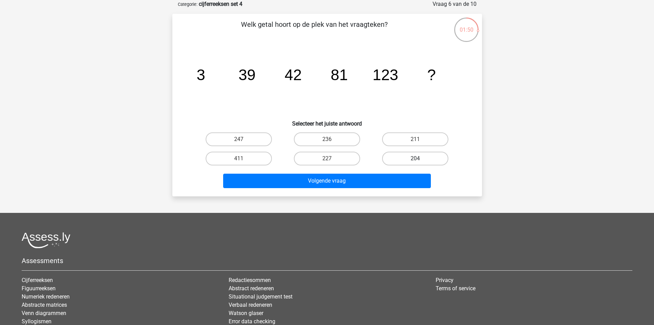
click at [430, 159] on label "204" at bounding box center [415, 158] width 66 height 14
click at [420, 159] on input "204" at bounding box center [418, 160] width 4 height 4
radio input "true"
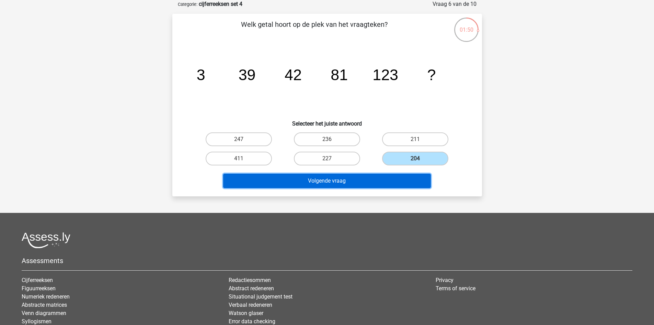
click at [410, 177] on button "Volgende vraag" at bounding box center [327, 180] width 208 height 14
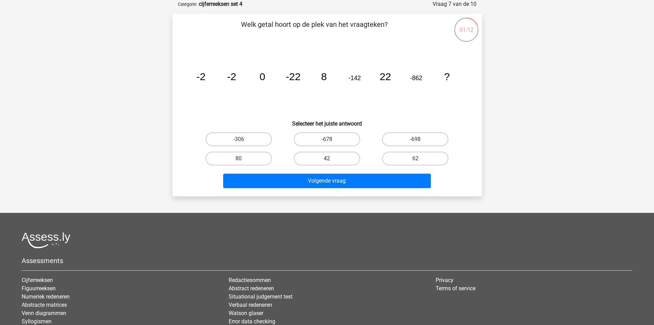
click at [308, 156] on label "42" at bounding box center [327, 158] width 66 height 14
click at [327, 158] on input "42" at bounding box center [329, 160] width 4 height 4
radio input "true"
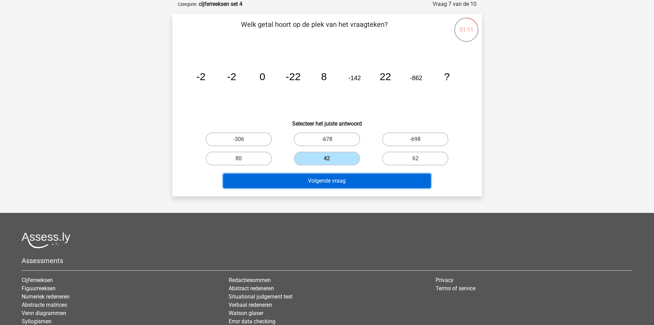
click at [357, 174] on button "Volgende vraag" at bounding box center [327, 180] width 208 height 14
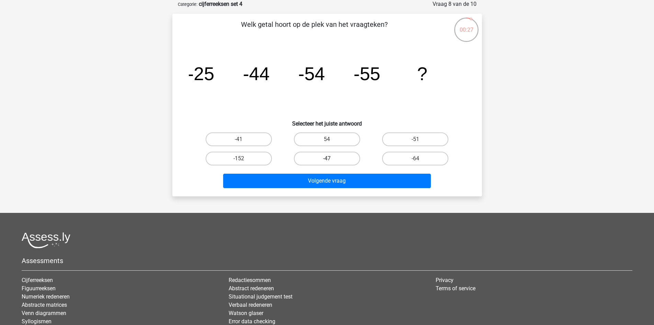
click at [343, 152] on label "-47" at bounding box center [327, 158] width 66 height 14
click at [331, 158] on input "-47" at bounding box center [329, 160] width 4 height 4
radio input "true"
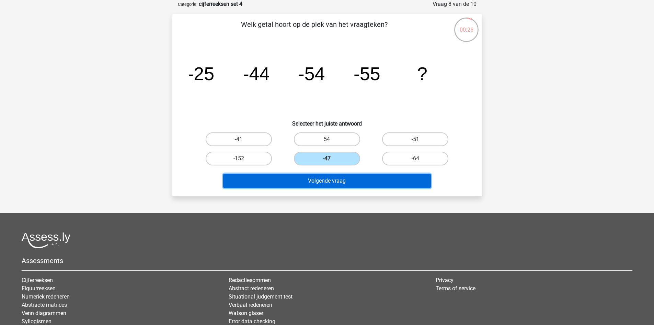
click at [351, 182] on button "Volgende vraag" at bounding box center [327, 180] width 208 height 14
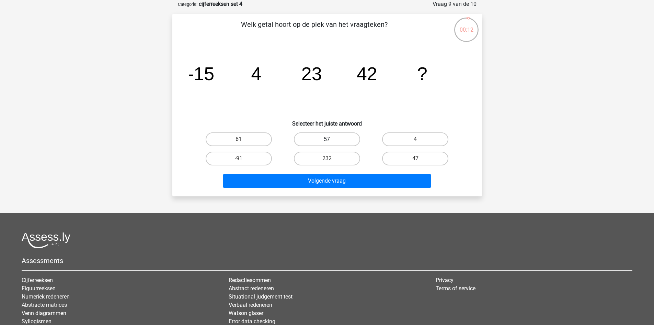
click at [335, 139] on label "57" at bounding box center [327, 139] width 66 height 14
click at [331, 139] on input "57" at bounding box center [329, 141] width 4 height 4
radio input "true"
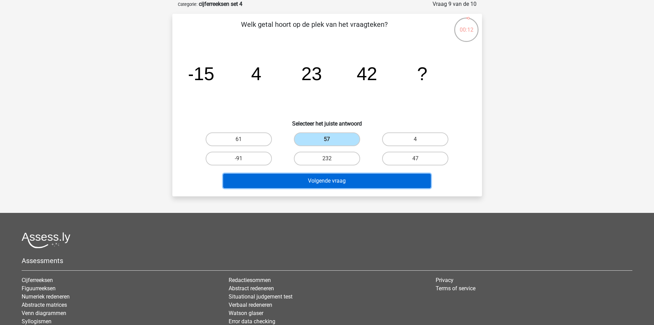
click at [360, 184] on button "Volgende vraag" at bounding box center [327, 180] width 208 height 14
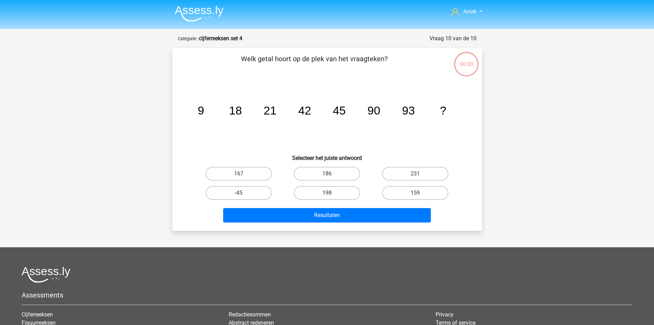
scroll to position [34, 0]
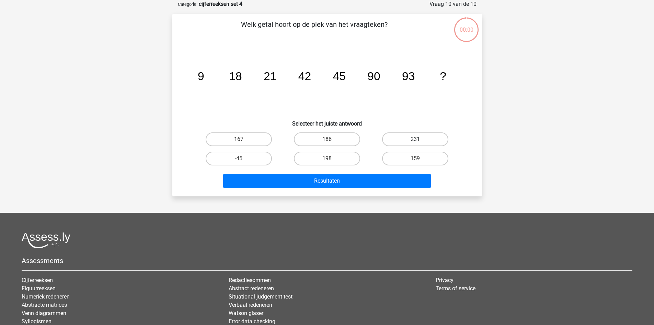
click at [409, 140] on label "231" at bounding box center [415, 139] width 66 height 14
click at [416, 140] on input "231" at bounding box center [418, 141] width 4 height 4
radio input "true"
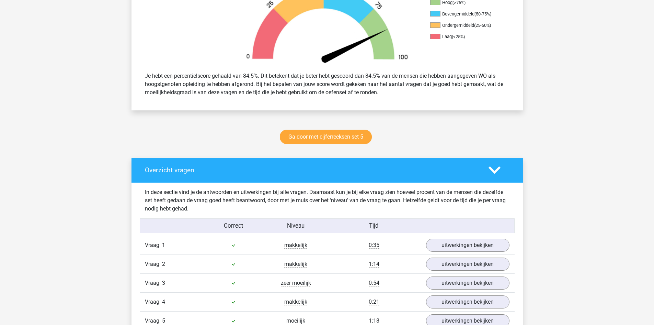
scroll to position [240, 0]
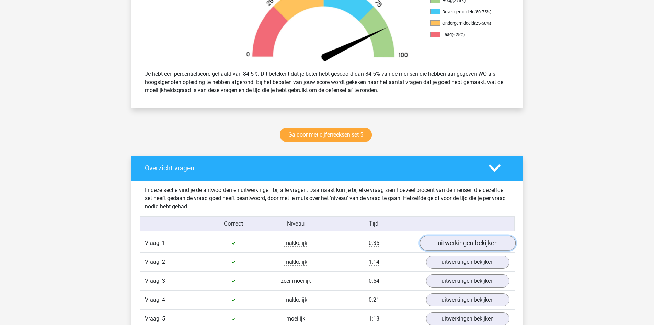
click at [452, 243] on link "uitwerkingen bekijken" at bounding box center [468, 242] width 96 height 15
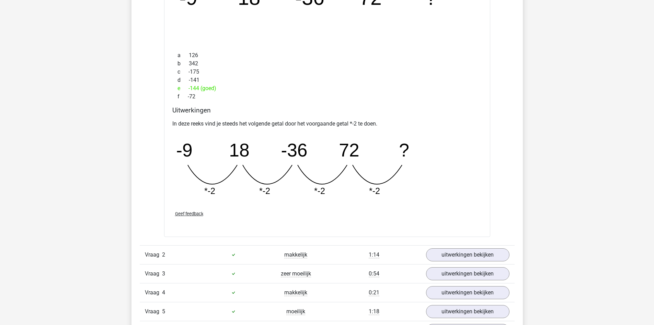
scroll to position [550, 0]
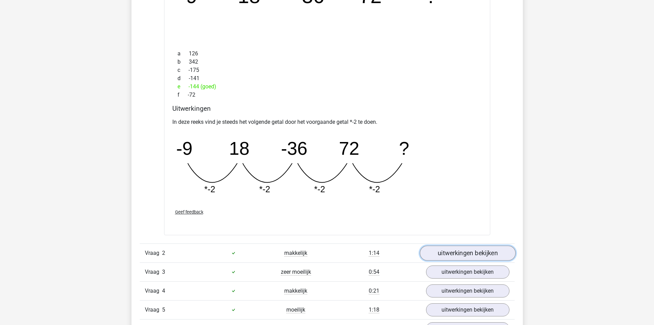
click at [436, 248] on link "uitwerkingen bekijken" at bounding box center [468, 252] width 96 height 15
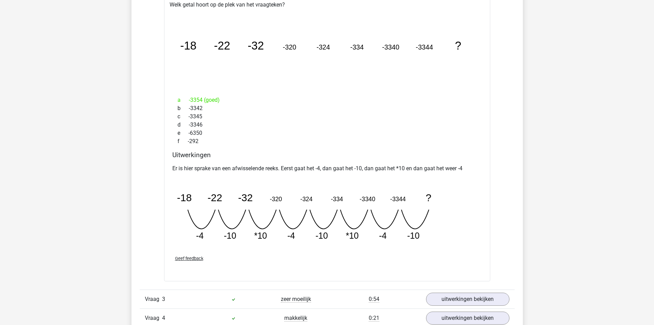
scroll to position [824, 0]
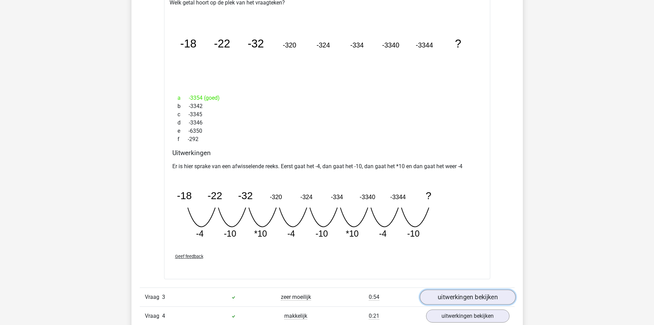
click at [452, 294] on link "uitwerkingen bekijken" at bounding box center [468, 296] width 96 height 15
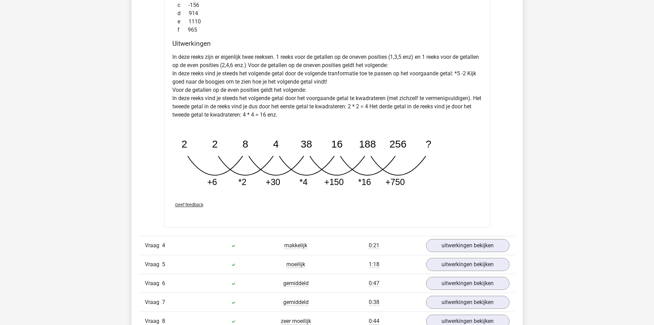
scroll to position [1271, 0]
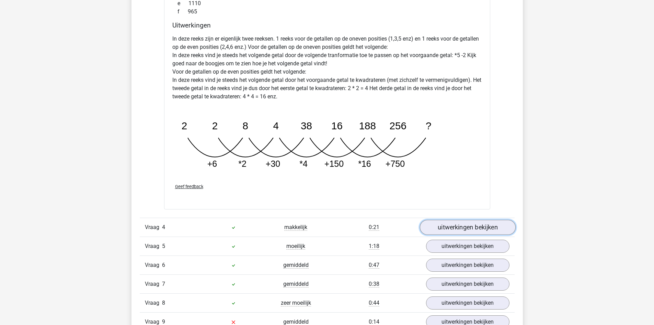
click at [459, 225] on link "uitwerkingen bekijken" at bounding box center [468, 226] width 96 height 15
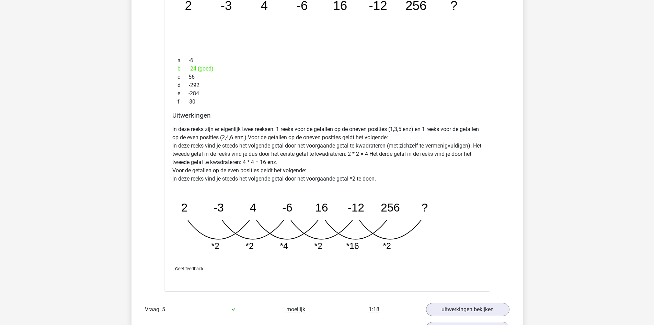
scroll to position [1649, 0]
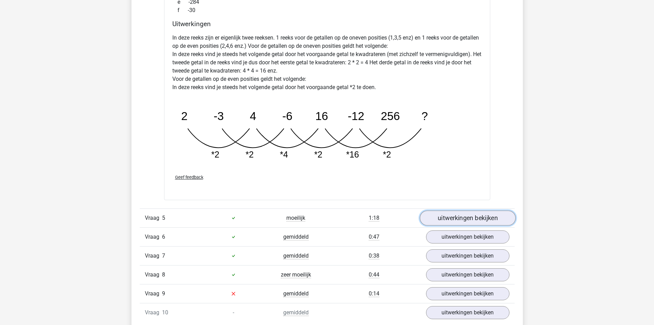
click at [463, 222] on link "uitwerkingen bekijken" at bounding box center [468, 217] width 96 height 15
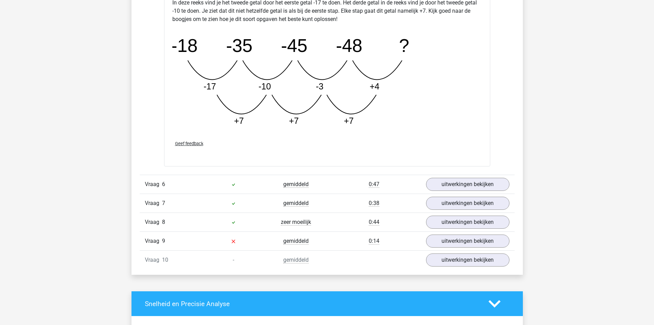
scroll to position [2061, 0]
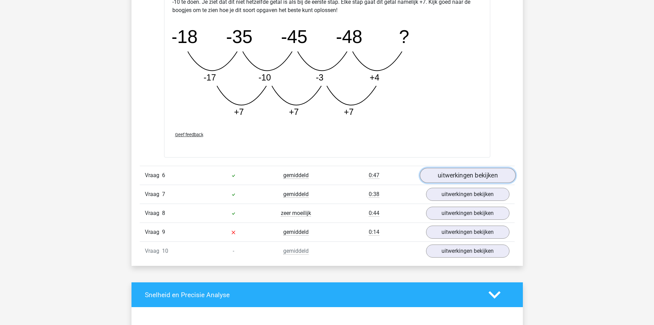
click at [438, 172] on link "uitwerkingen bekijken" at bounding box center [468, 175] width 96 height 15
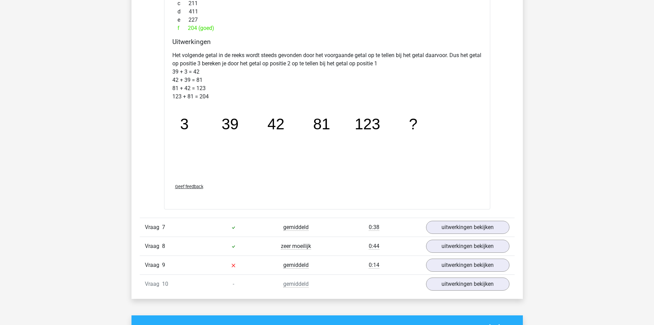
scroll to position [2370, 0]
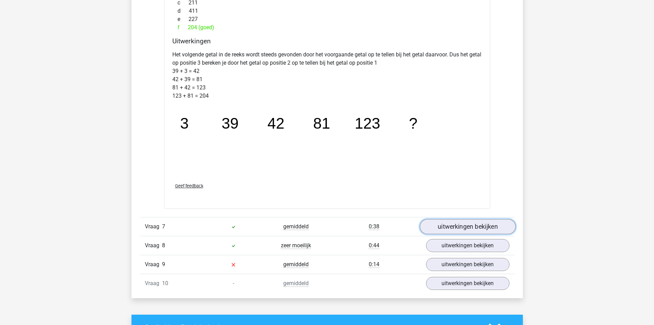
click at [458, 226] on link "uitwerkingen bekijken" at bounding box center [468, 226] width 96 height 15
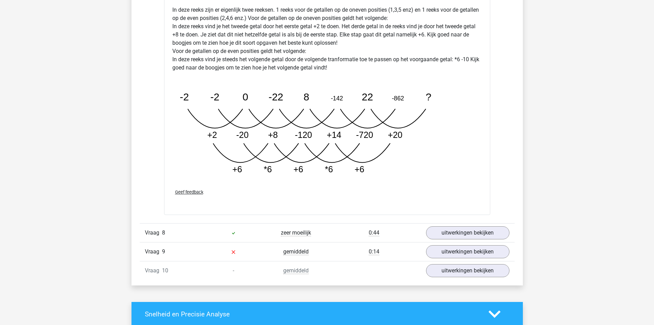
scroll to position [2782, 0]
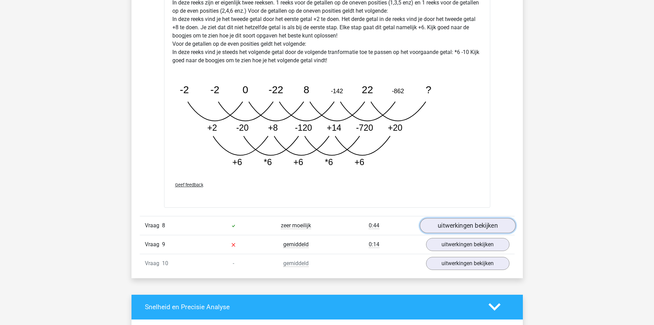
click at [452, 226] on link "uitwerkingen bekijken" at bounding box center [468, 225] width 96 height 15
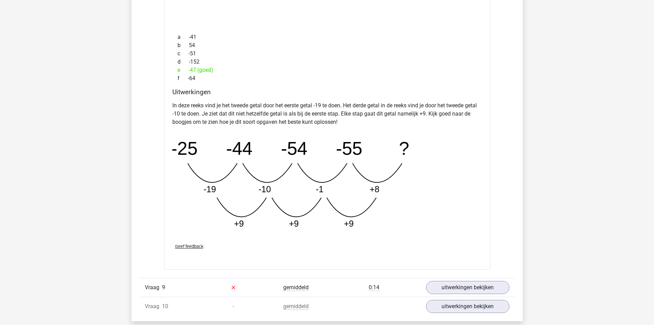
scroll to position [3091, 0]
click at [483, 287] on link "uitwerkingen bekijken" at bounding box center [468, 286] width 96 height 15
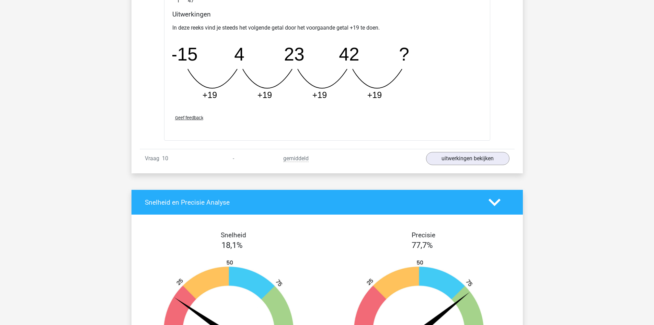
scroll to position [3572, 0]
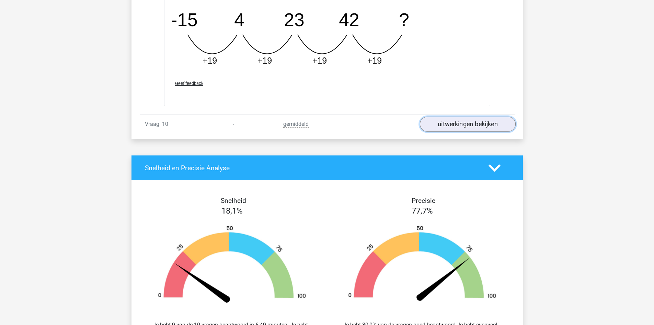
click at [442, 123] on link "uitwerkingen bekijken" at bounding box center [468, 123] width 96 height 15
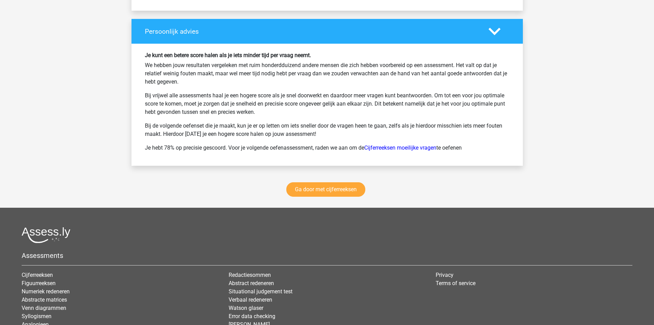
scroll to position [4293, 0]
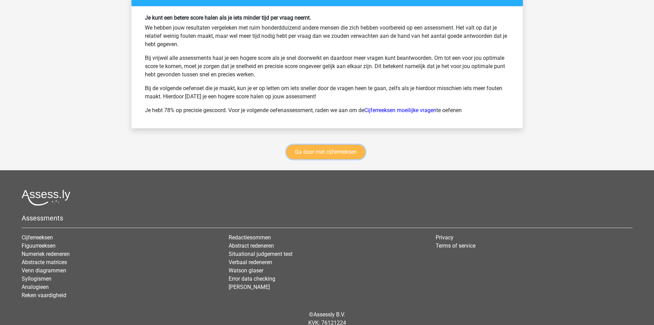
click at [335, 149] on link "Ga door met cijferreeksen" at bounding box center [325, 152] width 79 height 14
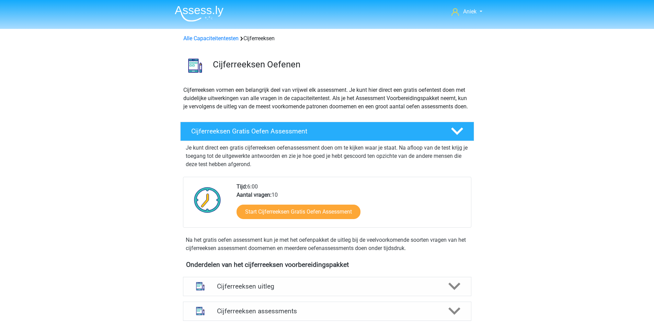
scroll to position [307, 0]
